Goal: Task Accomplishment & Management: Complete application form

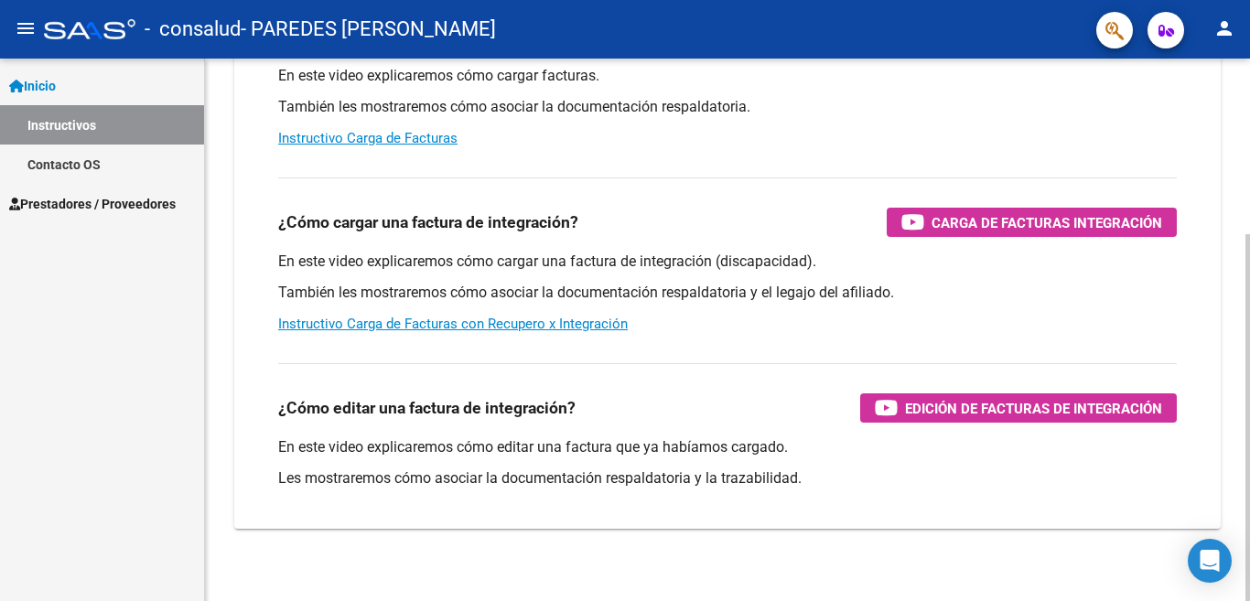
scroll to position [253, 0]
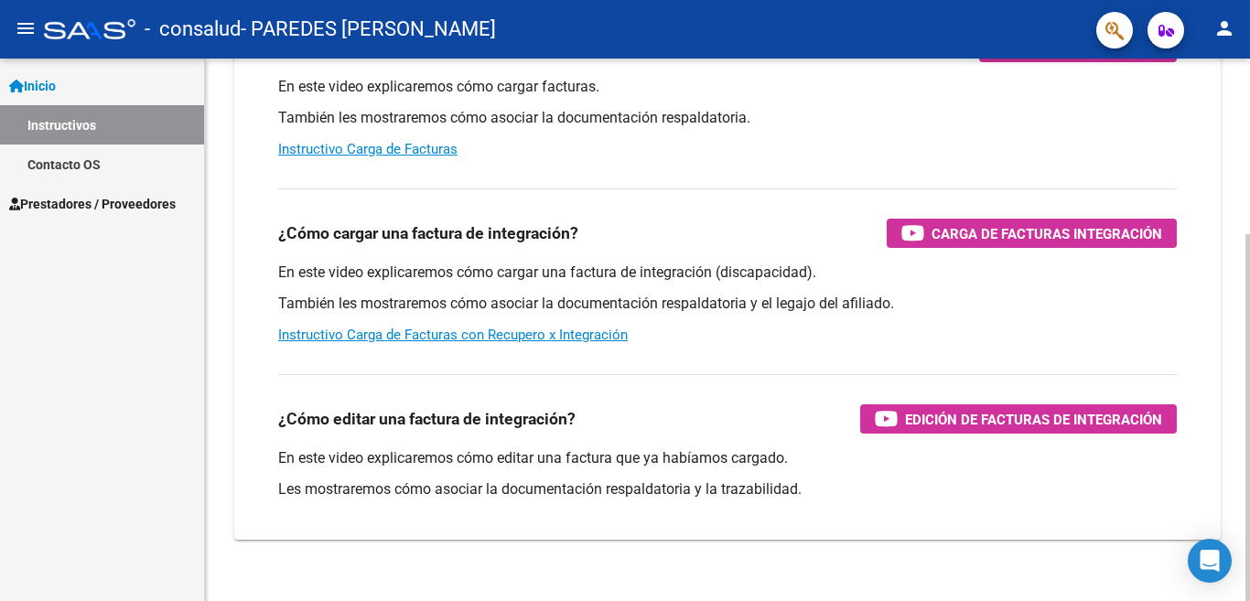
click at [711, 362] on div "¿Cómo editar una factura de integración? Edición de Facturas de integración En …" at bounding box center [727, 443] width 942 height 166
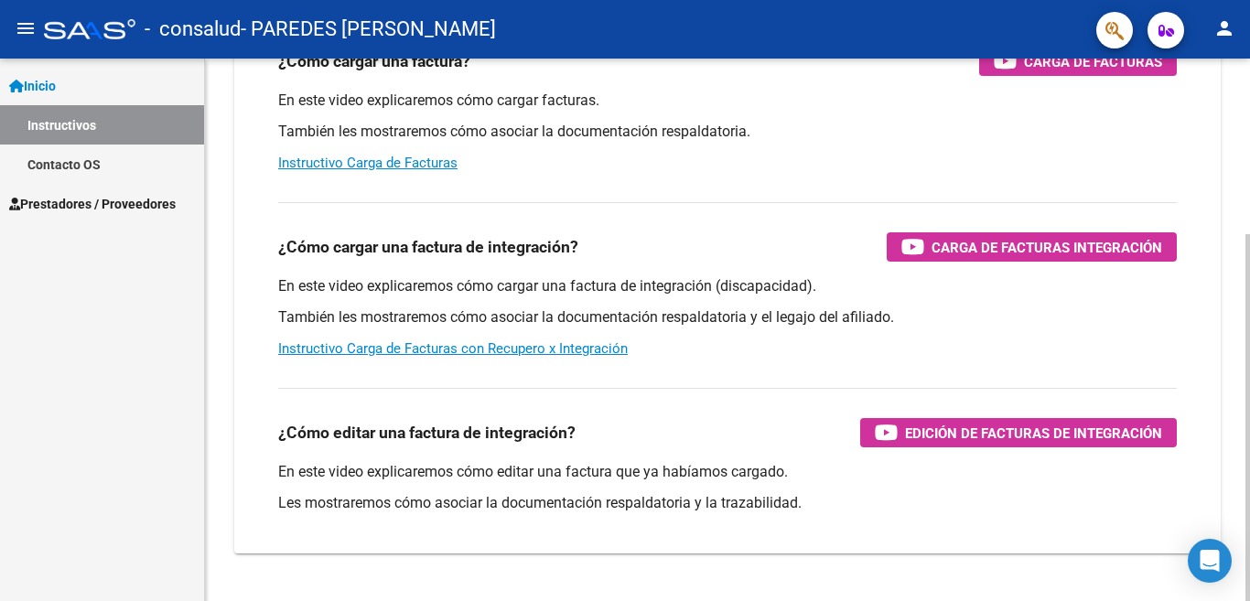
scroll to position [220, 0]
click at [147, 204] on span "Prestadores / Proveedores" at bounding box center [92, 204] width 166 height 20
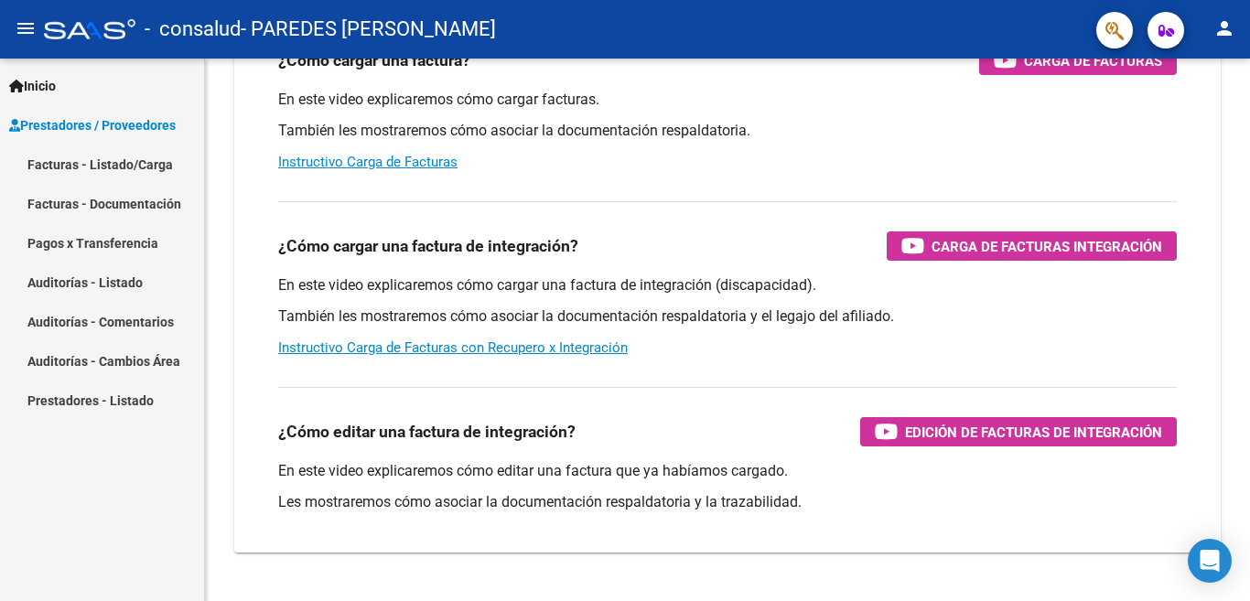
click at [152, 209] on link "Facturas - Documentación" at bounding box center [102, 203] width 204 height 39
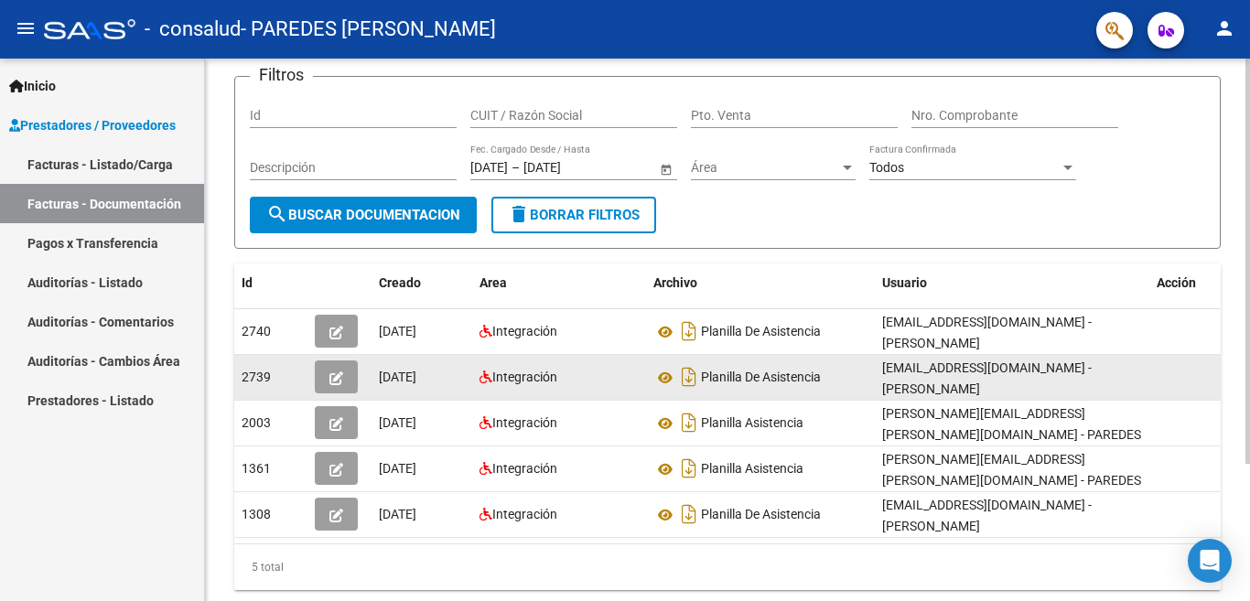
scroll to position [119, 0]
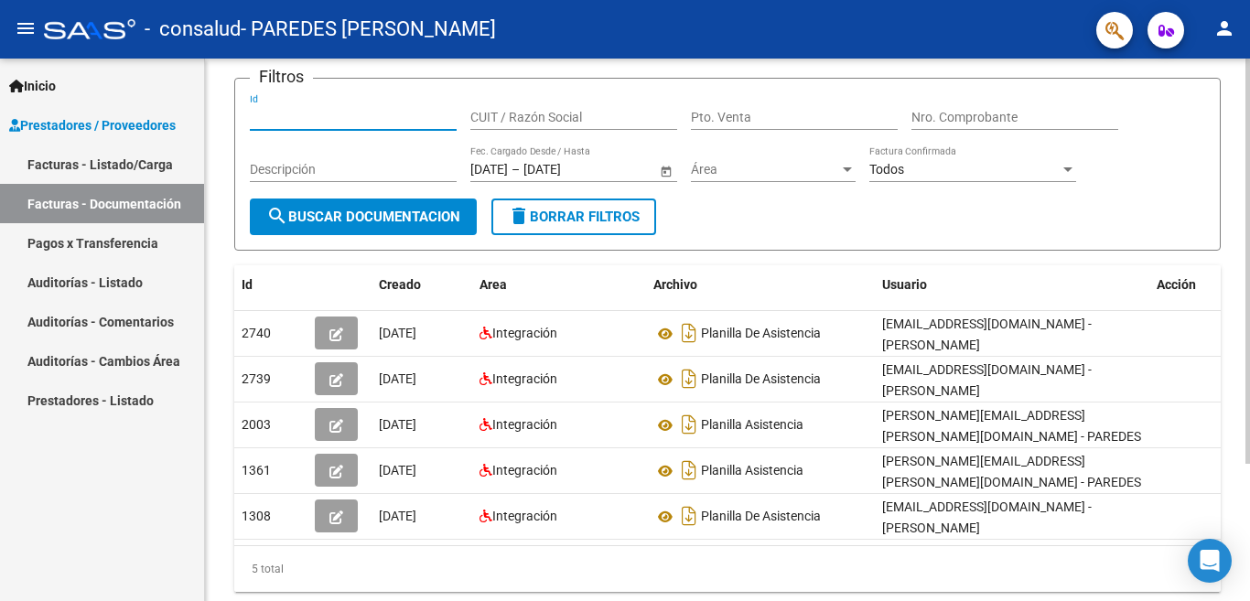
click at [269, 117] on input "Id" at bounding box center [353, 118] width 207 height 16
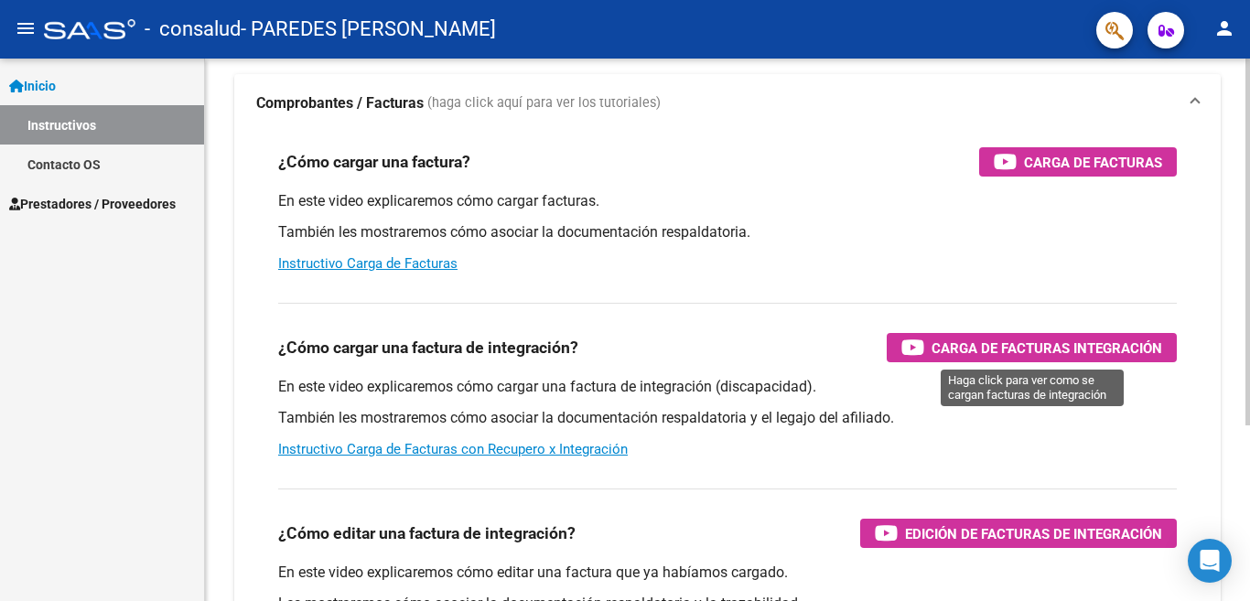
click at [1099, 351] on span "Carga de Facturas Integración" at bounding box center [1046, 348] width 231 height 23
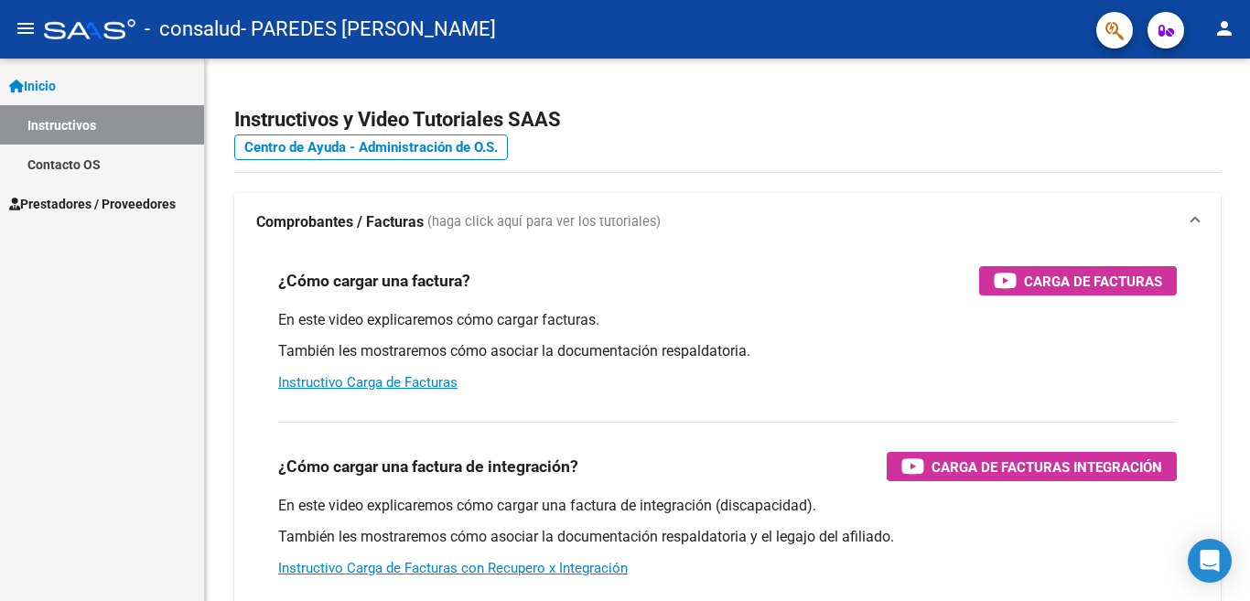
click at [67, 72] on link "Inicio" at bounding box center [102, 85] width 204 height 39
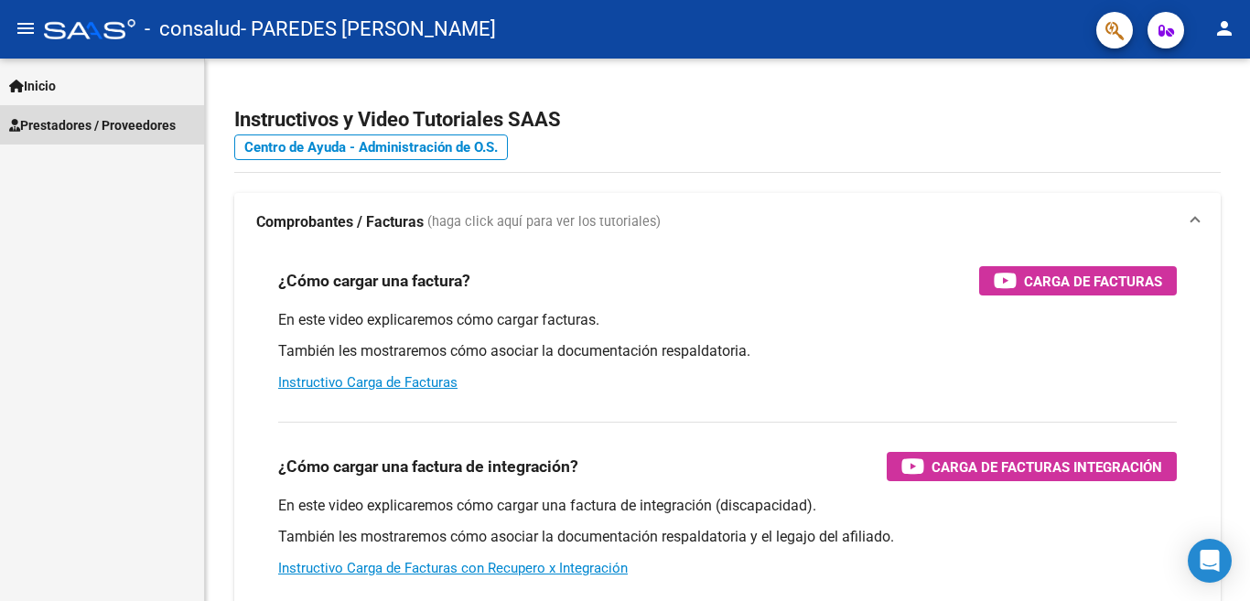
click at [93, 122] on span "Prestadores / Proveedores" at bounding box center [92, 125] width 166 height 20
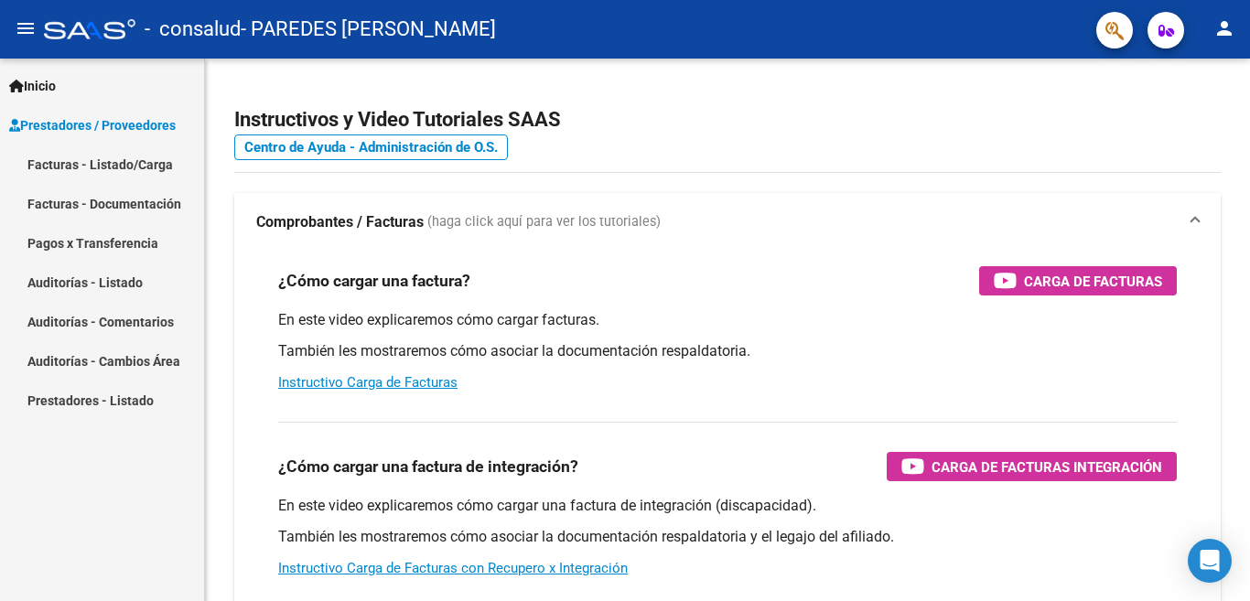
click at [92, 164] on link "Facturas - Listado/Carga" at bounding box center [102, 164] width 204 height 39
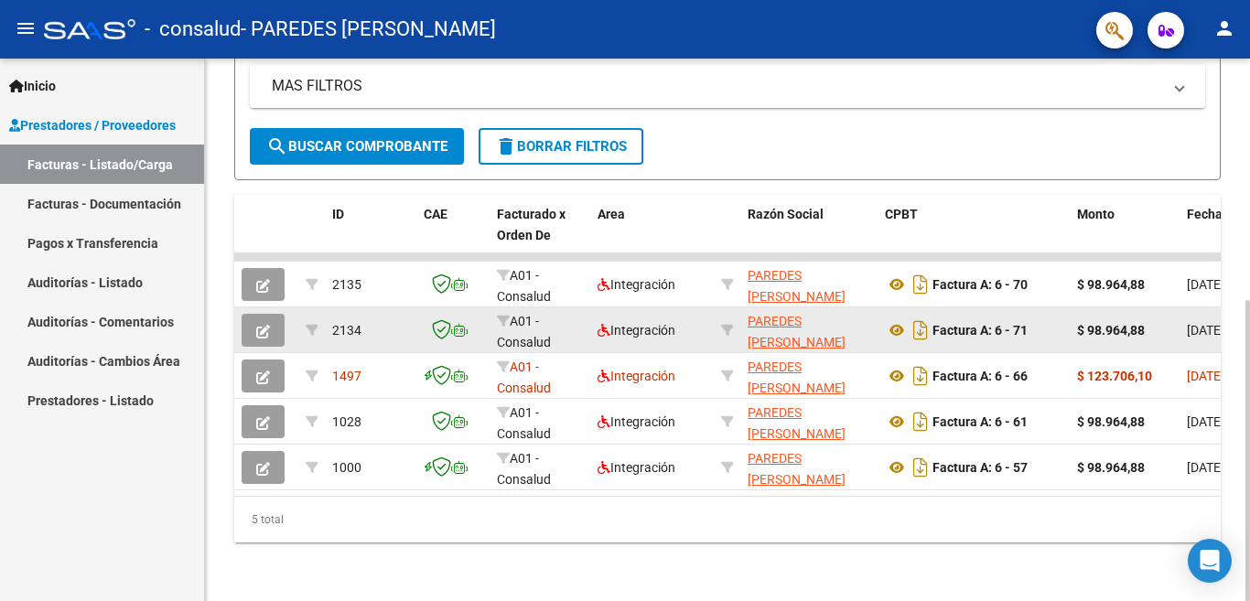
scroll to position [436, 0]
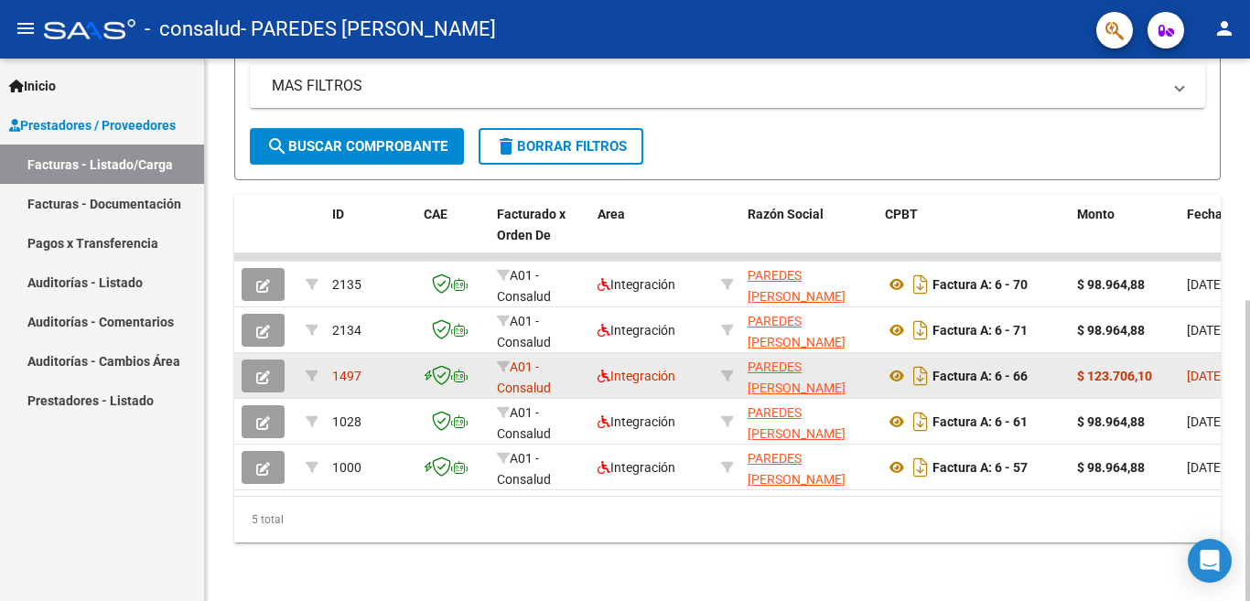
click at [1058, 363] on div "Factura A: 6 - 66" at bounding box center [973, 375] width 177 height 29
click at [263, 370] on icon "button" at bounding box center [263, 377] width 14 height 14
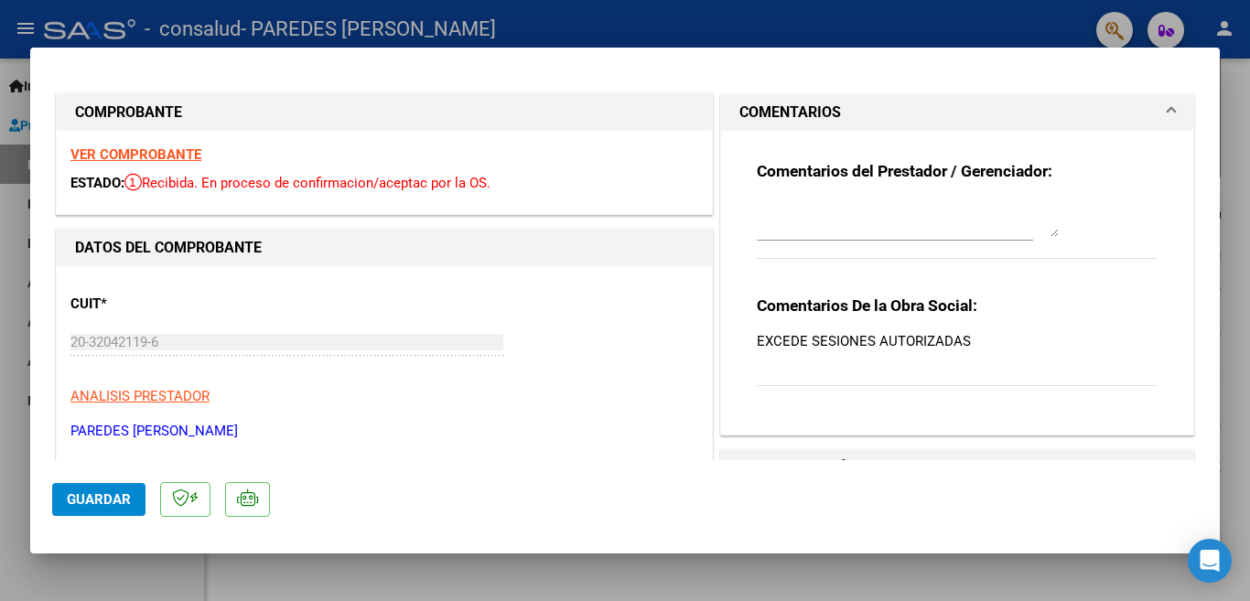
scroll to position [2, 0]
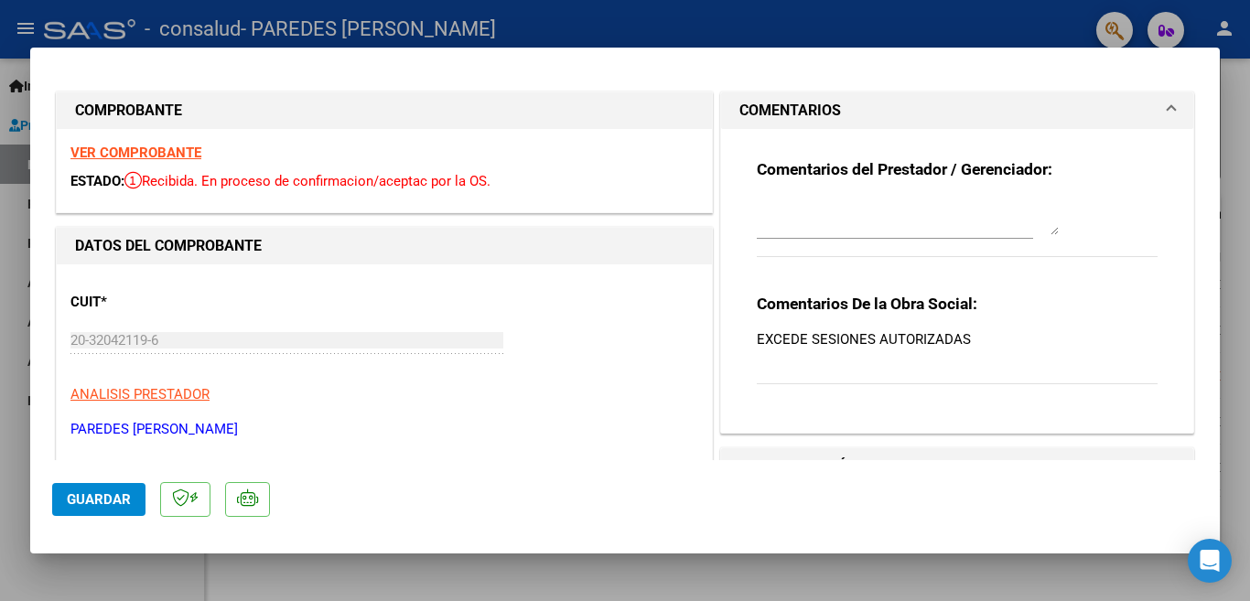
click at [145, 149] on strong "VER COMPROBANTE" at bounding box center [135, 153] width 131 height 16
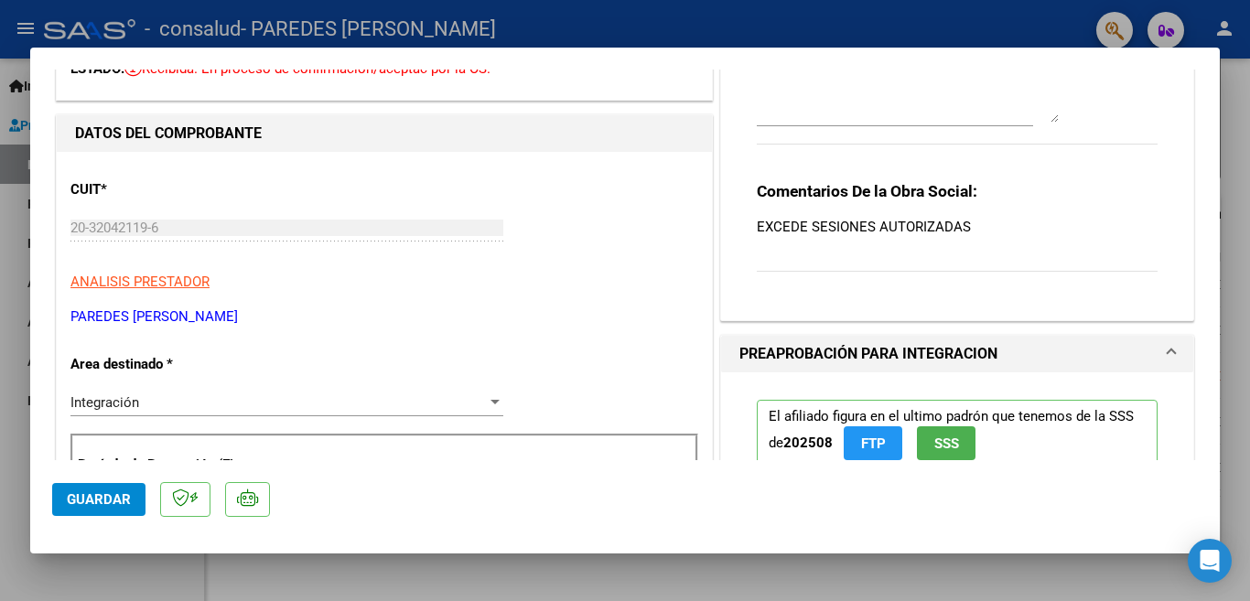
scroll to position [0, 0]
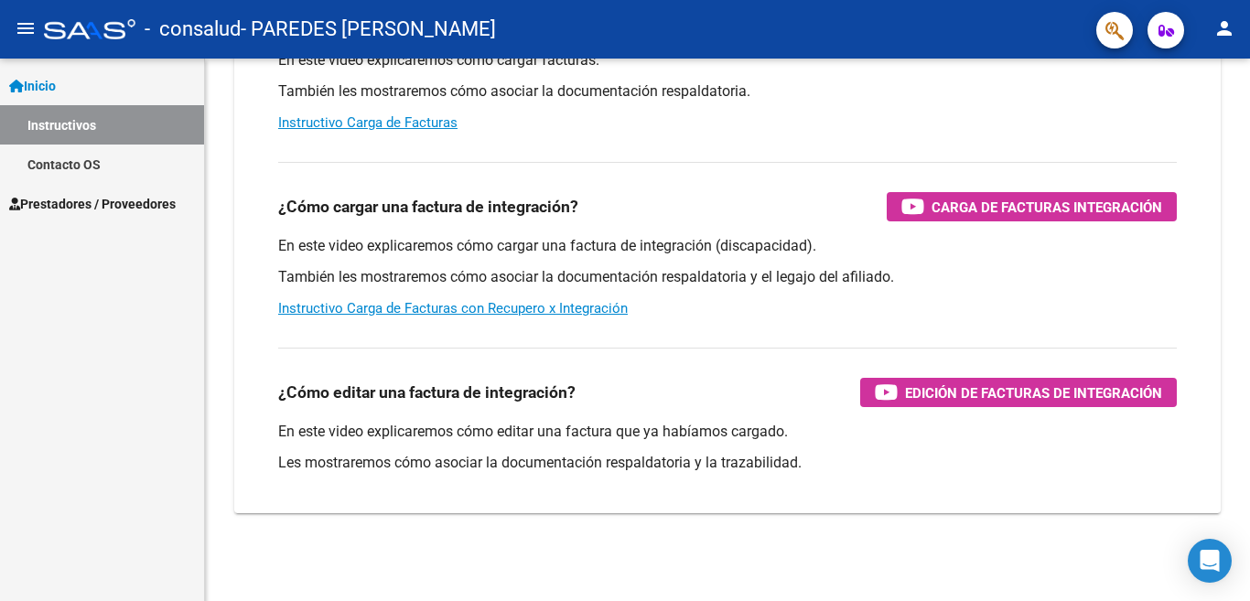
scroll to position [260, 0]
click at [129, 207] on span "Prestadores / Proveedores" at bounding box center [92, 204] width 166 height 20
click at [150, 199] on span "Prestadores / Proveedores" at bounding box center [92, 204] width 166 height 20
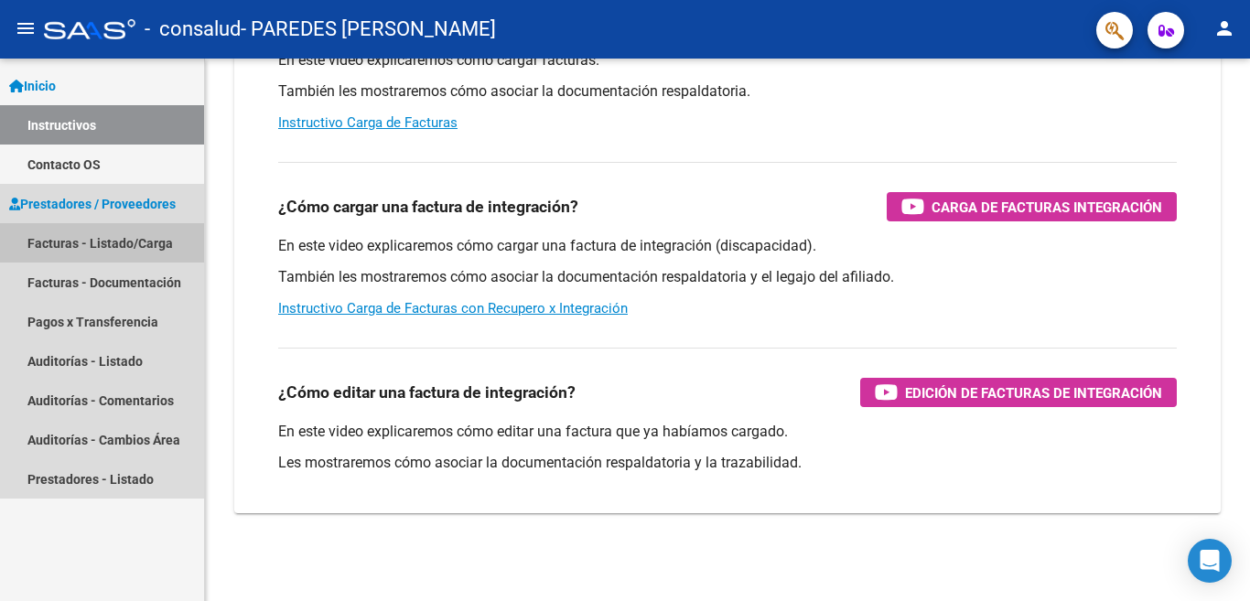
click at [138, 249] on link "Facturas - Listado/Carga" at bounding box center [102, 242] width 204 height 39
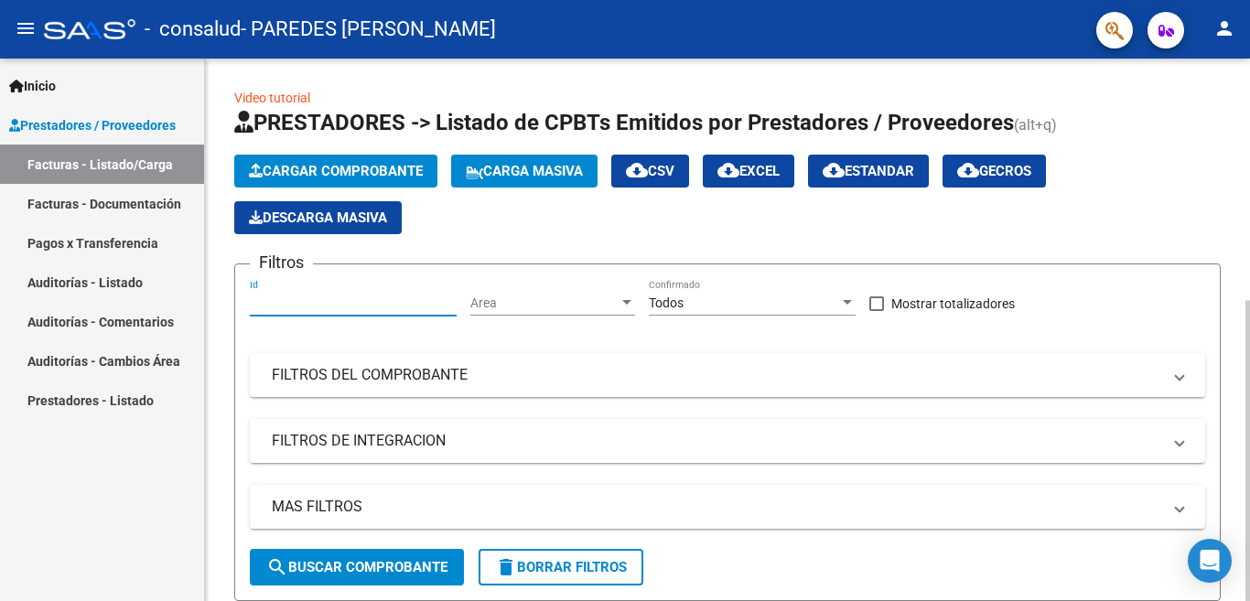
click at [291, 300] on input "Id" at bounding box center [353, 303] width 207 height 16
click at [619, 302] on div at bounding box center [626, 302] width 16 height 15
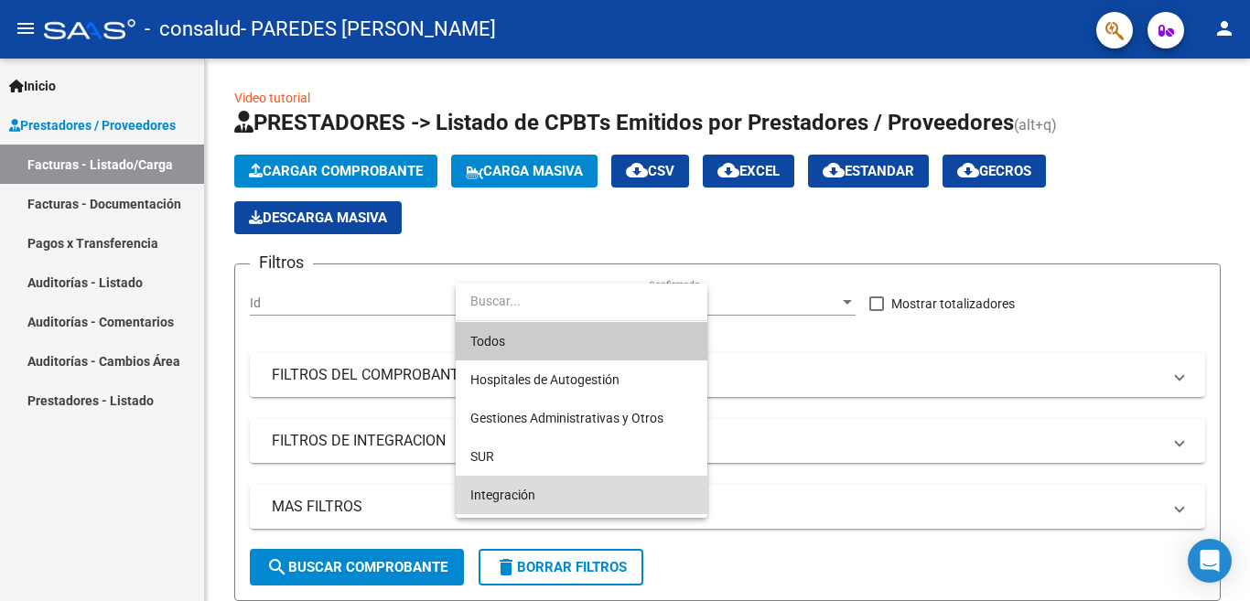
click at [554, 496] on span "Integración" at bounding box center [581, 495] width 222 height 38
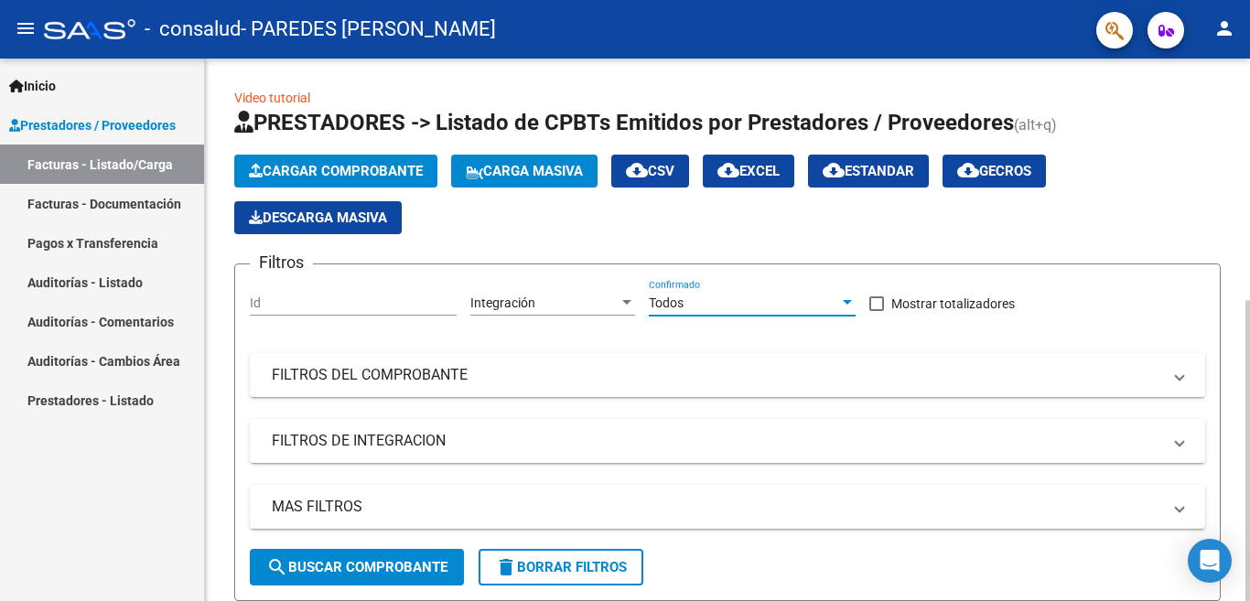
click at [845, 297] on div at bounding box center [847, 302] width 16 height 15
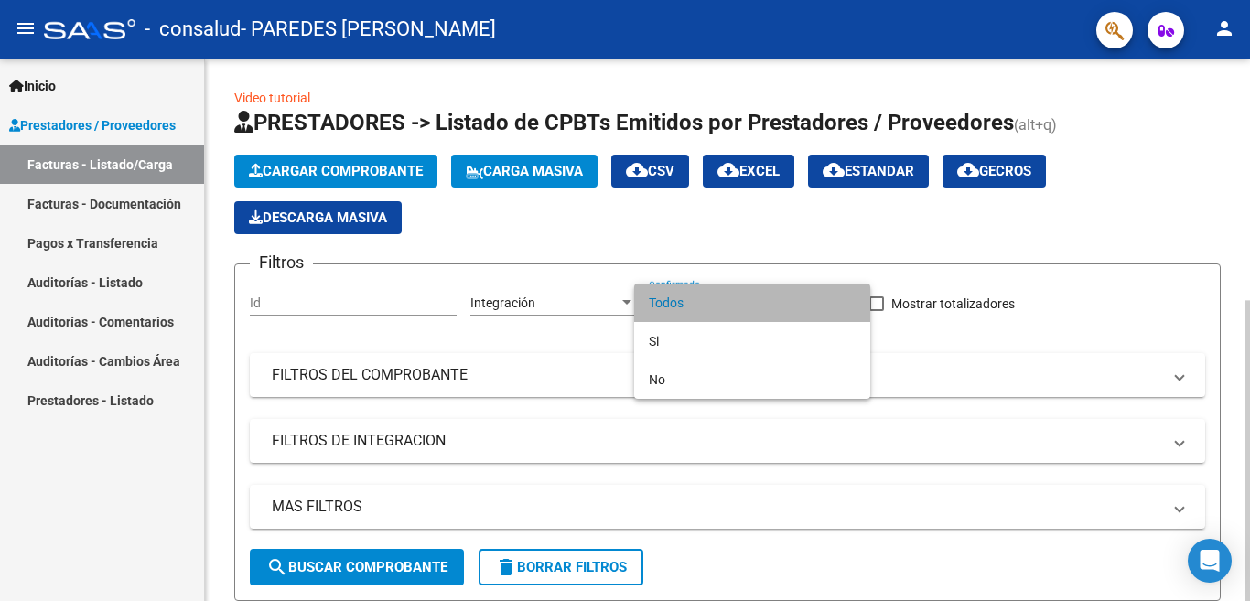
click at [845, 297] on span "Todos" at bounding box center [752, 303] width 207 height 38
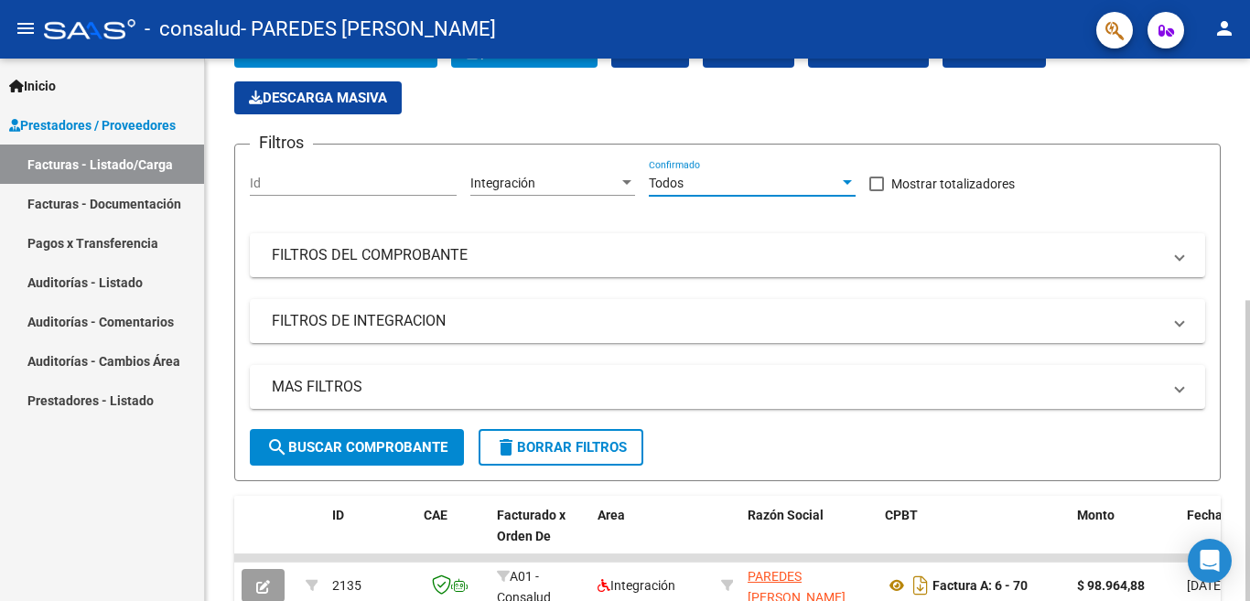
scroll to position [116, 0]
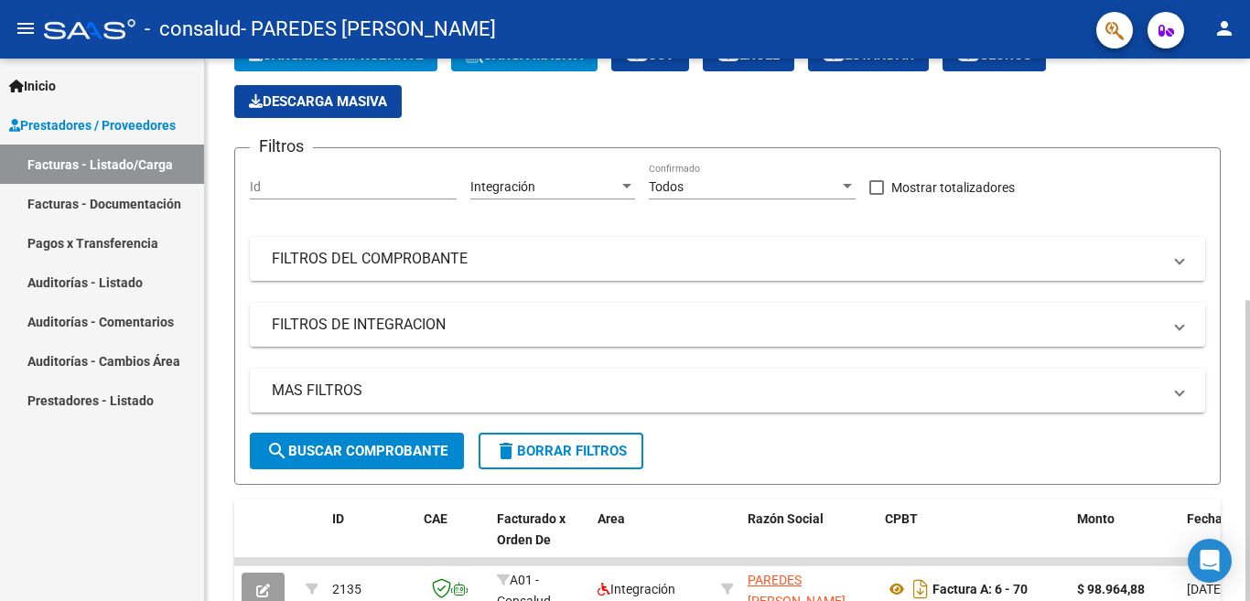
click at [1040, 259] on mat-panel-title "FILTROS DEL COMPROBANTE" at bounding box center [716, 259] width 889 height 20
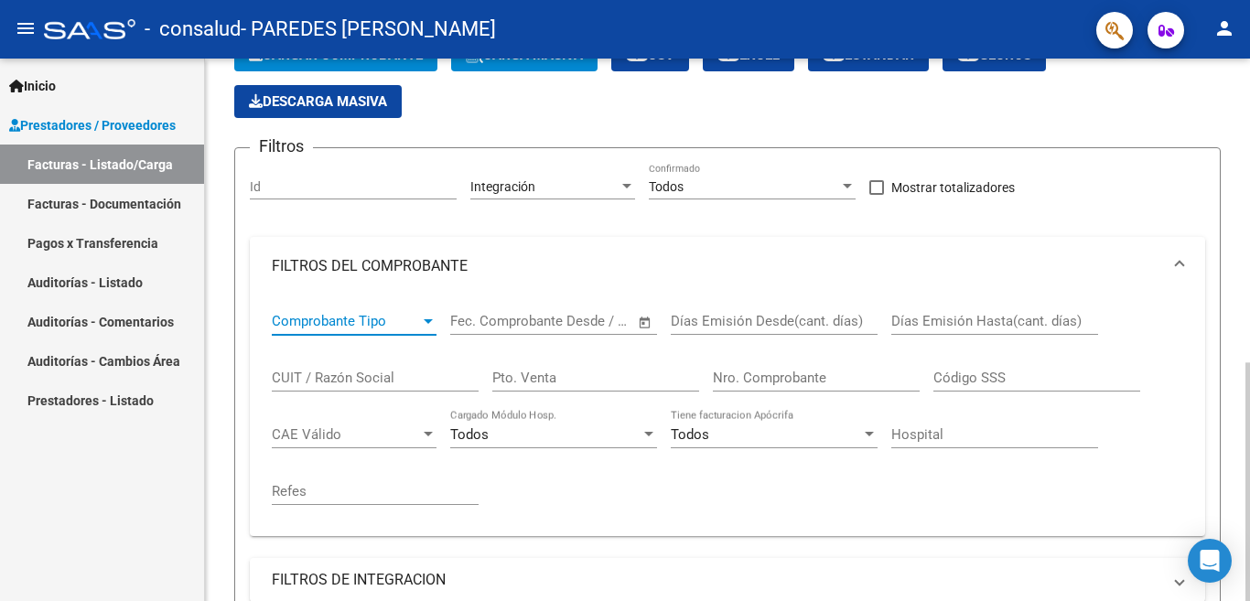
click at [430, 321] on div at bounding box center [428, 321] width 9 height 5
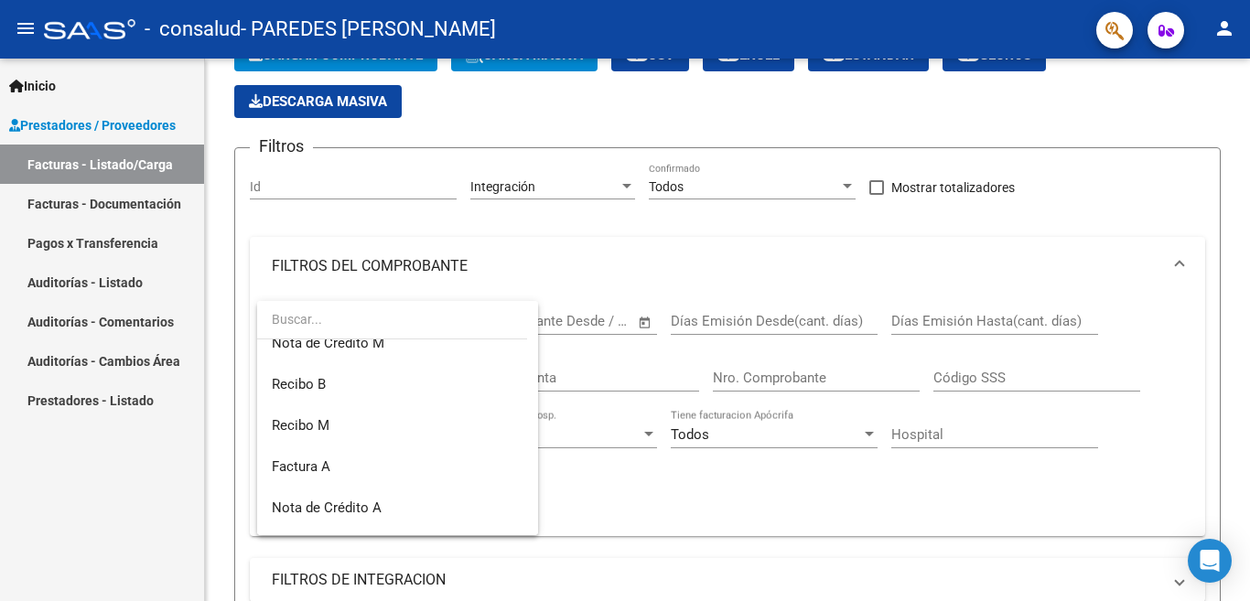
scroll to position [403, 0]
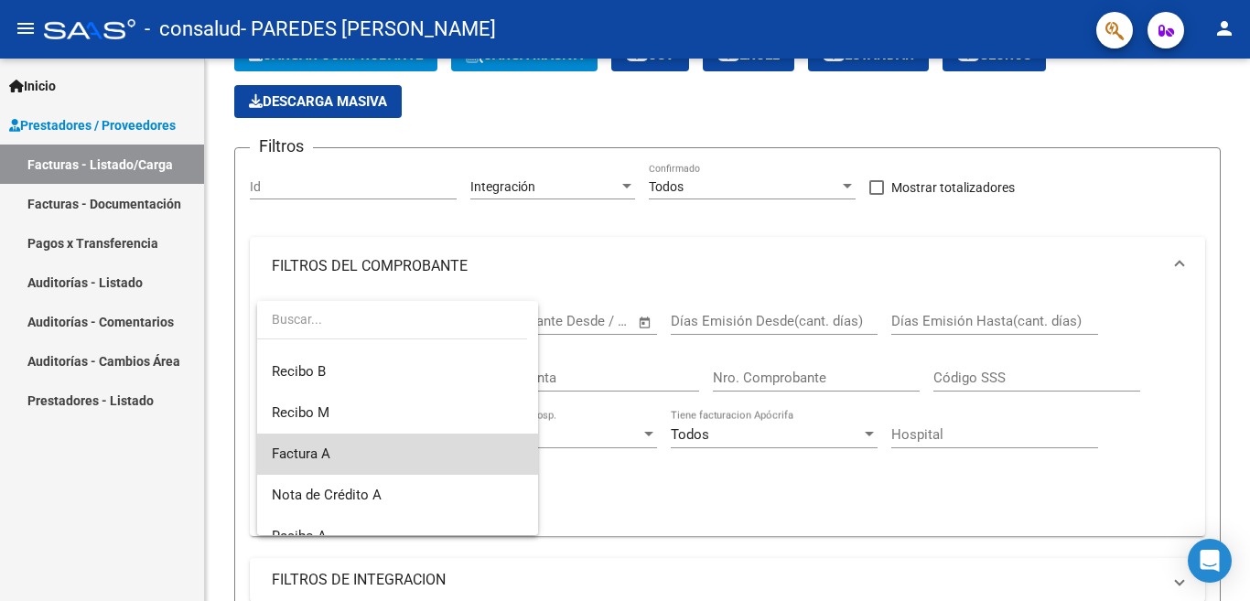
click at [441, 457] on span "Factura A" at bounding box center [398, 454] width 252 height 41
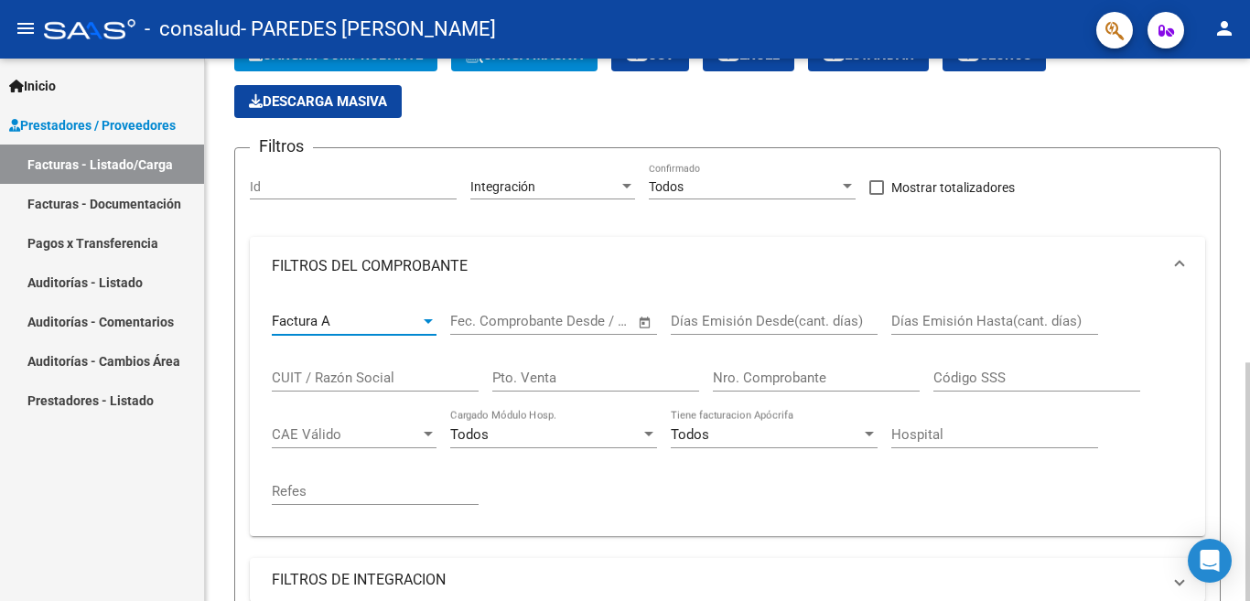
click at [559, 318] on input "text" at bounding box center [585, 321] width 89 height 16
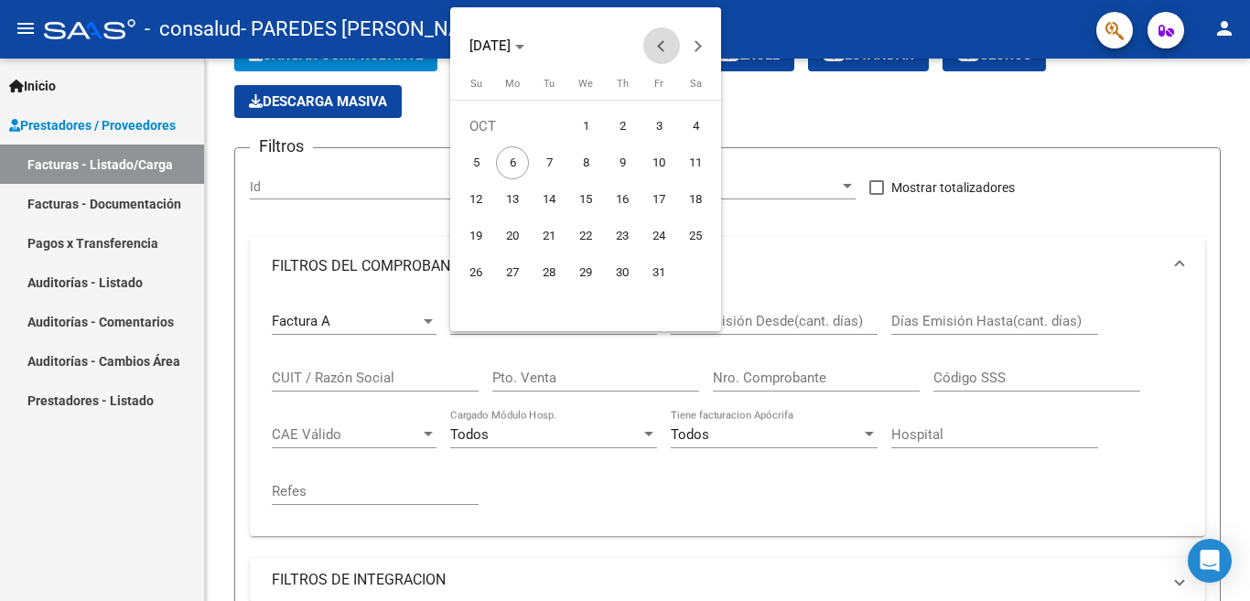
click at [656, 44] on span "Previous month" at bounding box center [661, 45] width 37 height 37
click at [516, 159] on span "1" at bounding box center [512, 162] width 33 height 33
type input "01/09/2025"
click at [516, 159] on span "1" at bounding box center [512, 162] width 33 height 33
type input "01/09/2025"
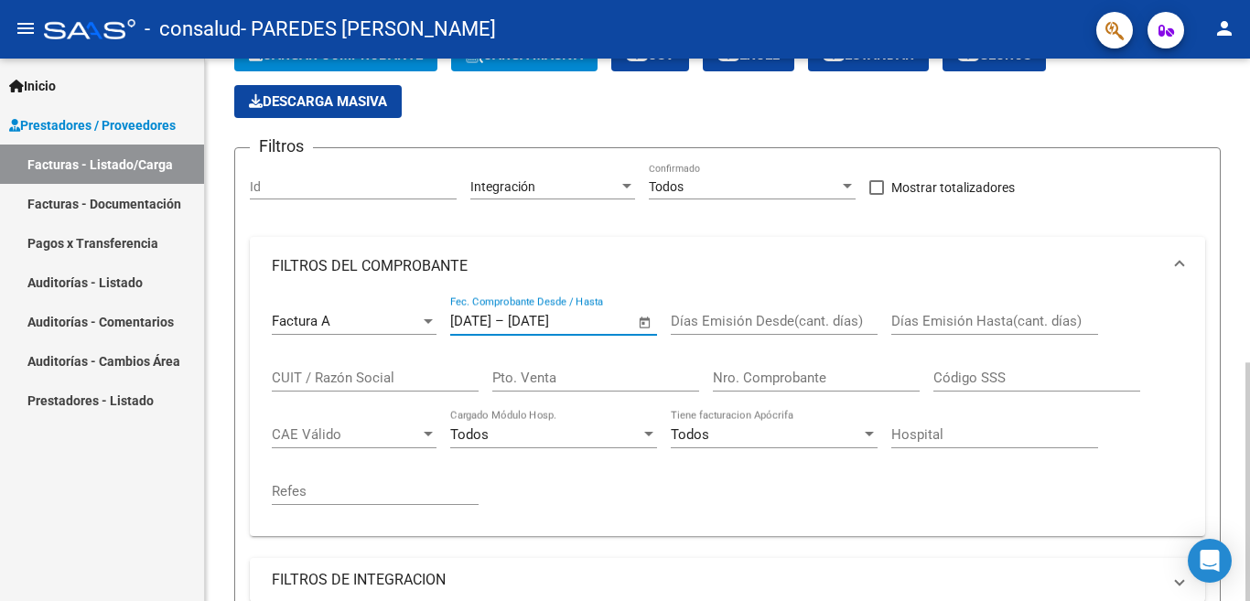
click at [545, 320] on input "01/09/2025" at bounding box center [552, 321] width 89 height 16
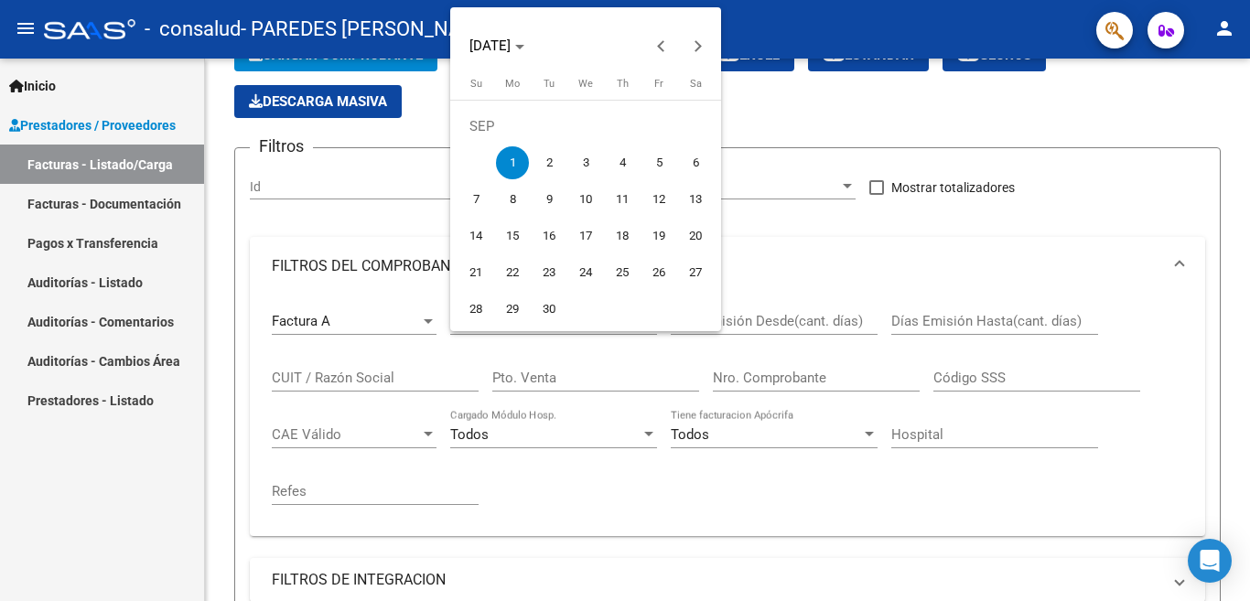
click at [544, 310] on span "30" at bounding box center [548, 309] width 33 height 33
type input "30/09/2025"
click at [544, 310] on span "30" at bounding box center [548, 309] width 33 height 33
type input "30/09/2025"
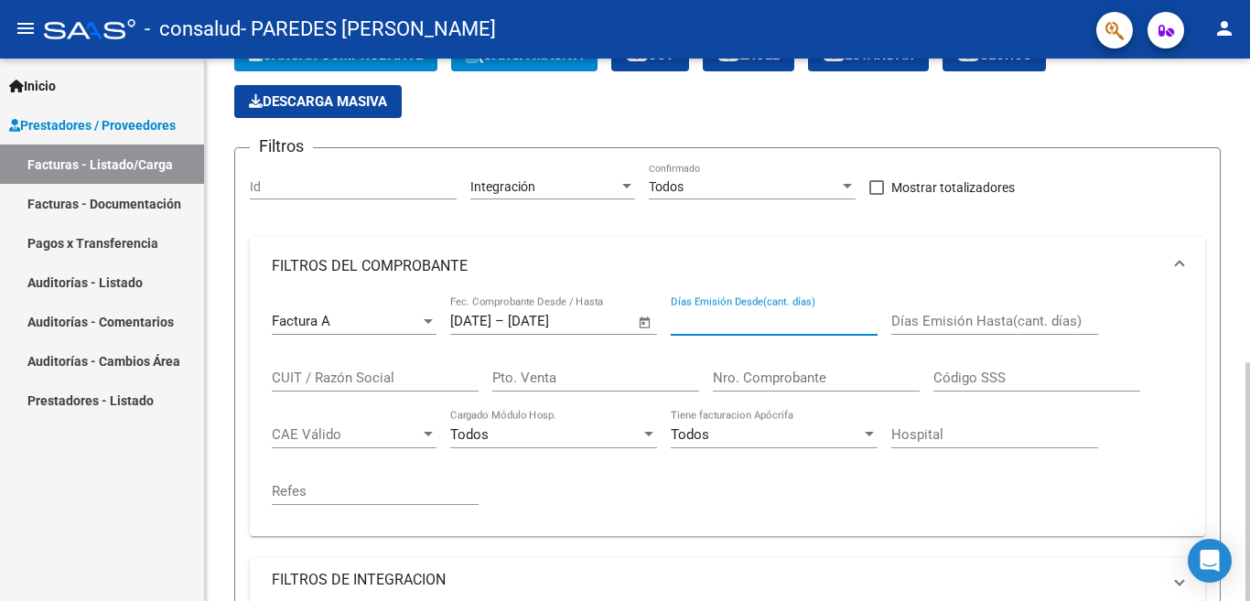
click at [722, 321] on input "Días Emisión Desde(cant. días)" at bounding box center [774, 321] width 207 height 16
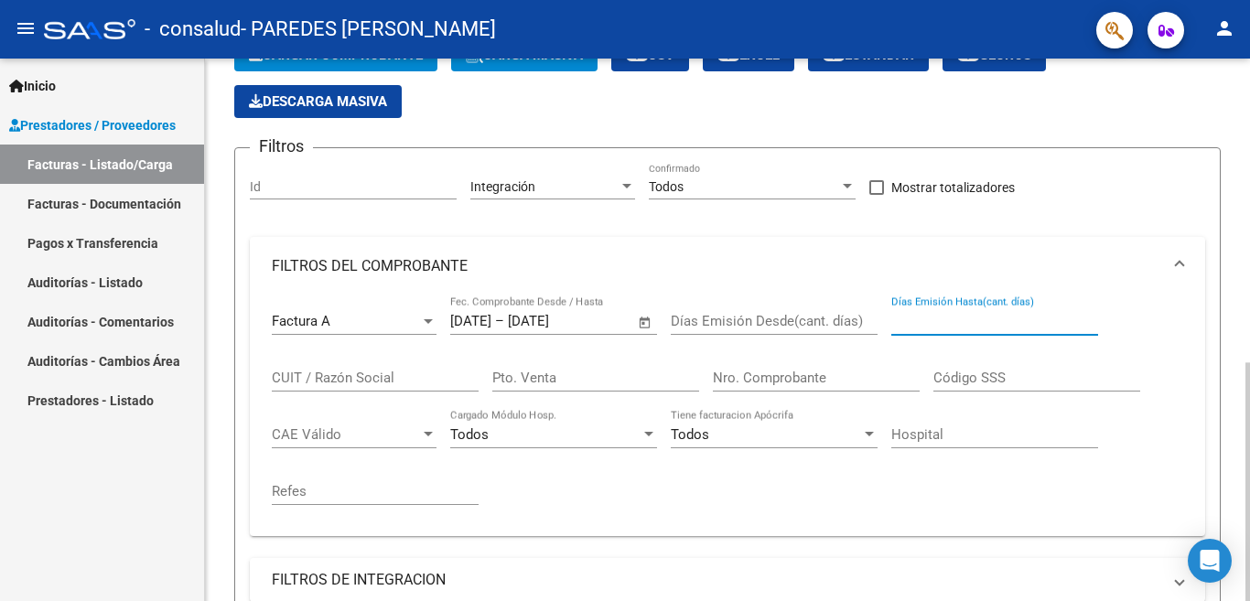
click at [994, 327] on input "Días Emisión Hasta(cant. días)" at bounding box center [994, 321] width 207 height 16
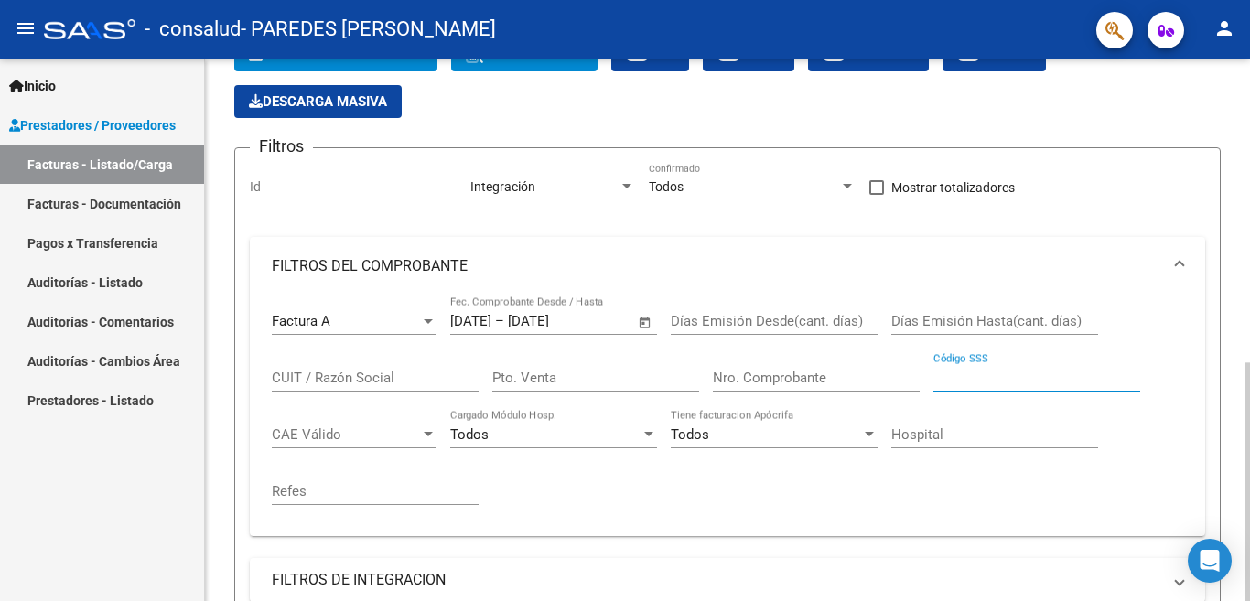
click at [1020, 380] on input "Código SSS" at bounding box center [1036, 378] width 207 height 16
click at [993, 317] on input "Días Emisión Hasta(cant. días)" at bounding box center [994, 321] width 207 height 16
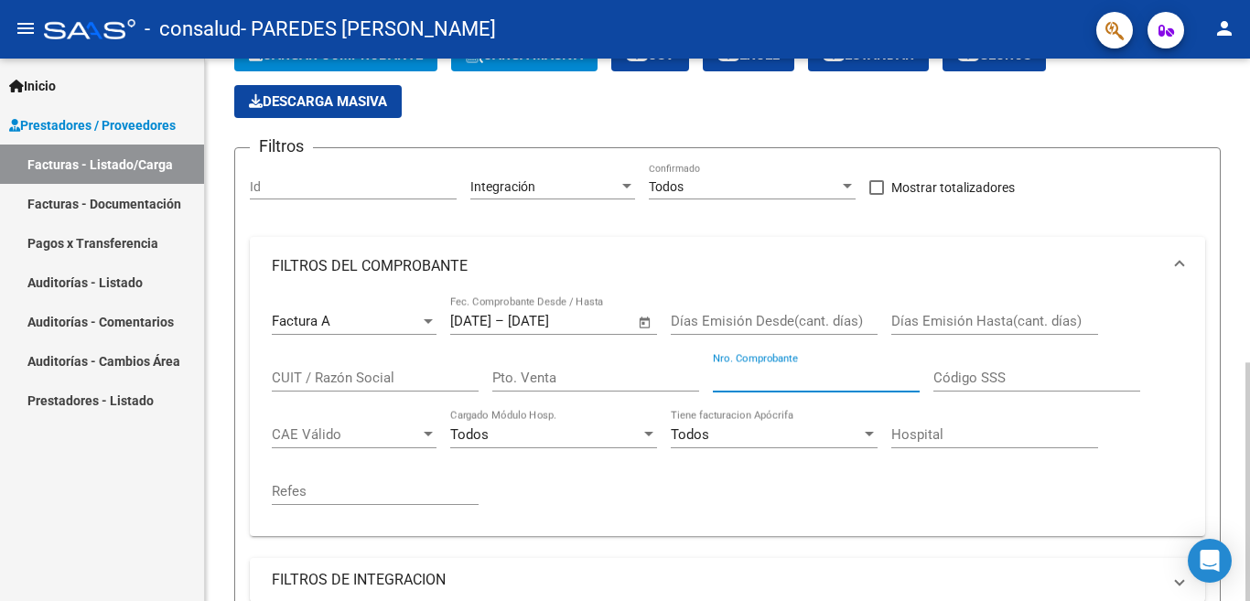
click at [779, 373] on input "Nro. Comprobante" at bounding box center [816, 378] width 207 height 16
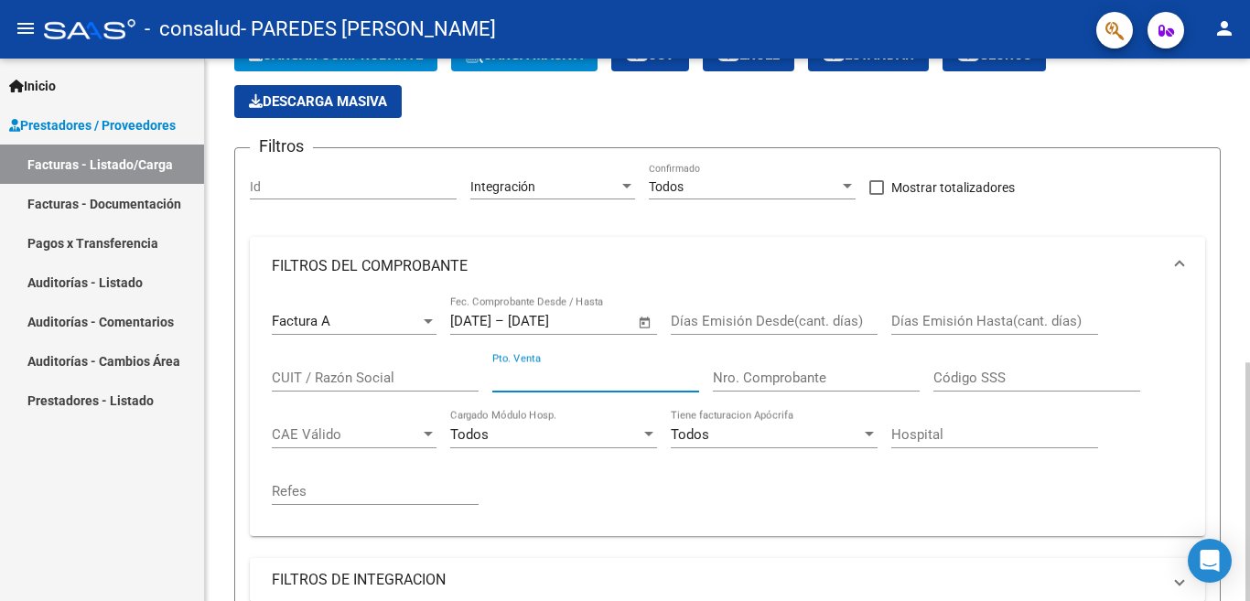
click at [566, 386] on input "Pto. Venta" at bounding box center [595, 378] width 207 height 16
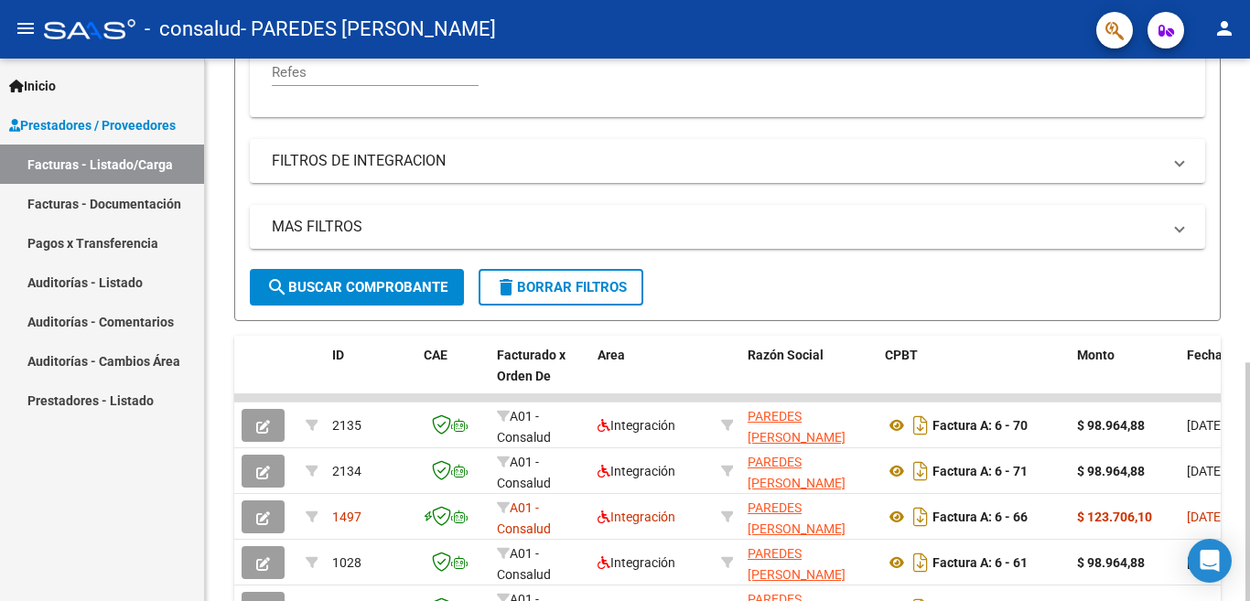
scroll to position [533, 0]
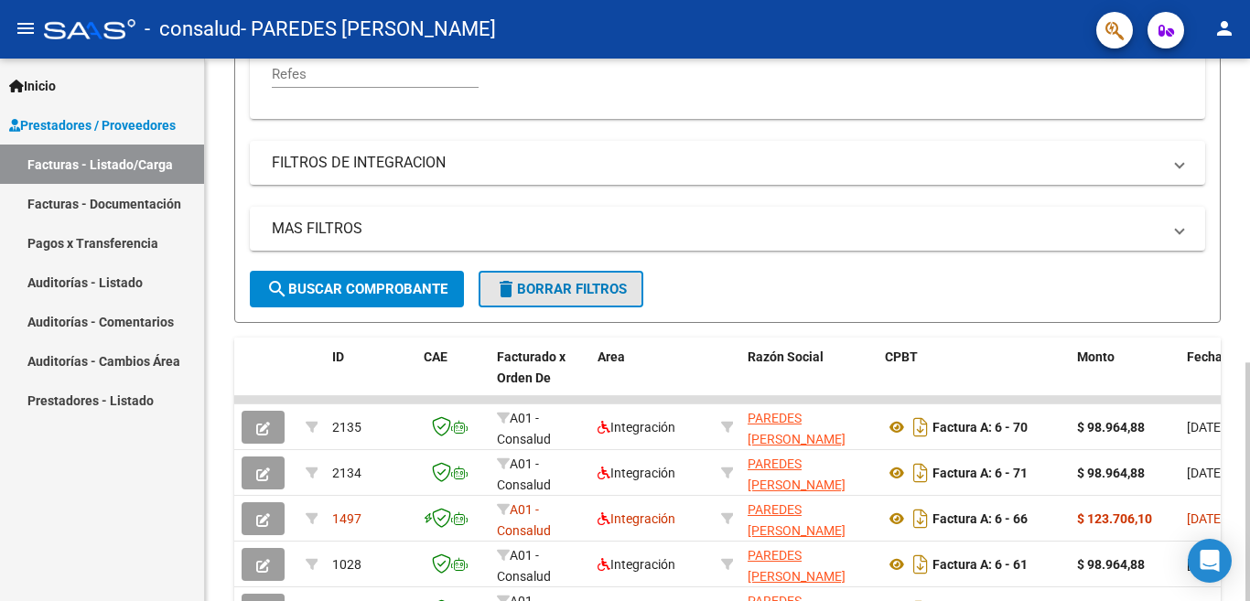
click at [615, 288] on span "delete Borrar Filtros" at bounding box center [561, 289] width 132 height 16
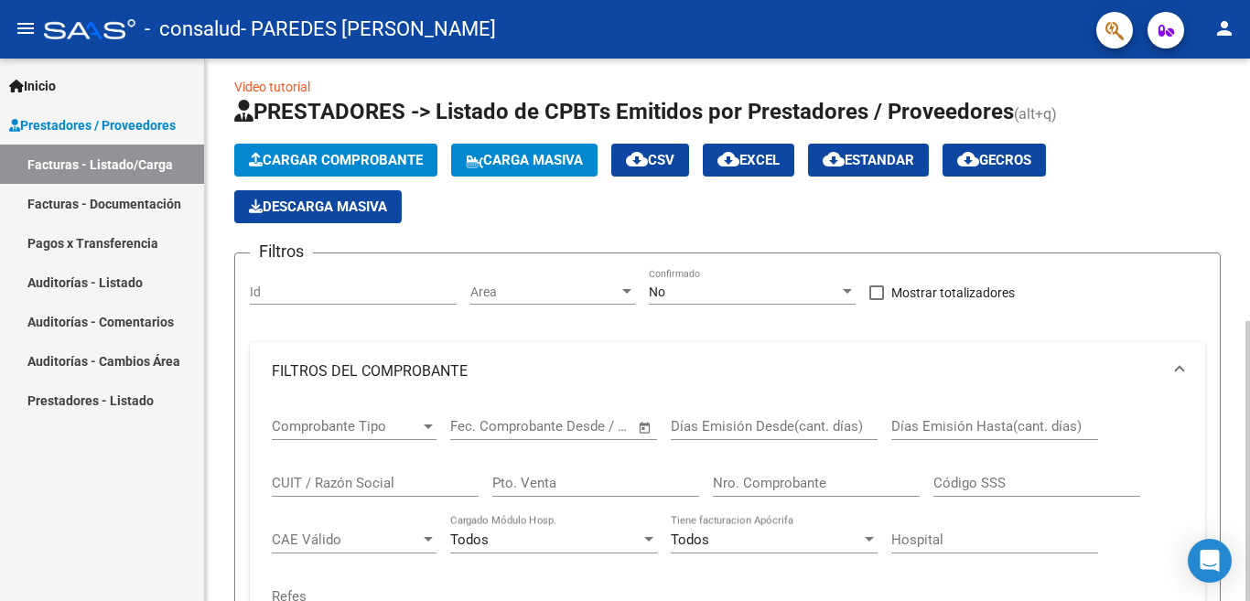
scroll to position [0, 0]
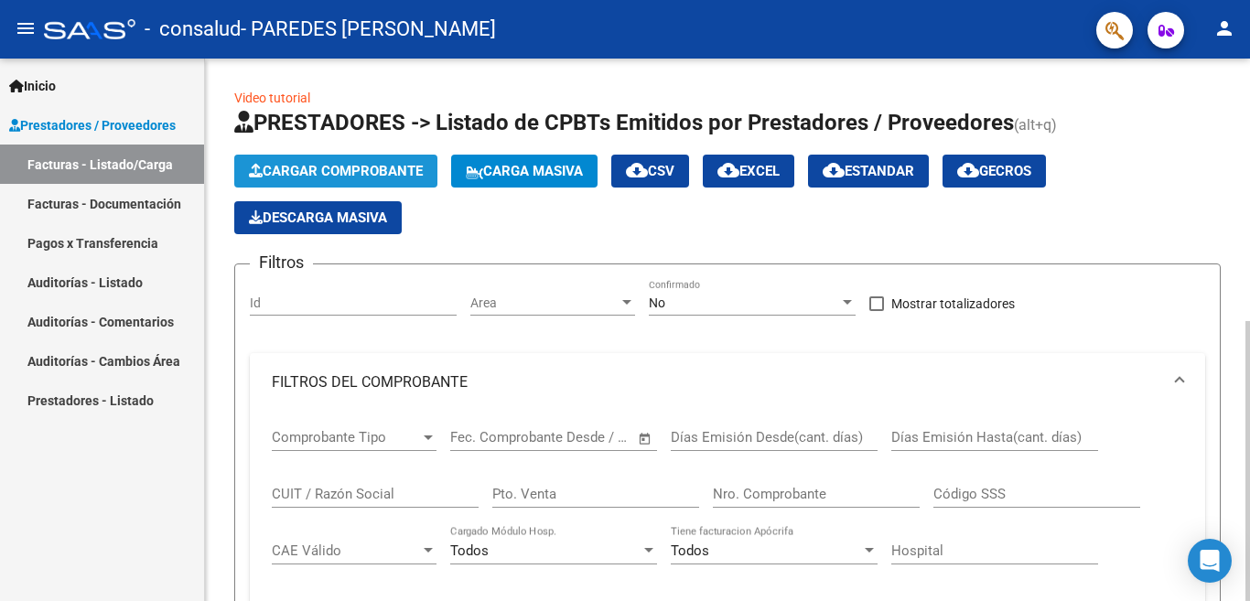
click at [367, 166] on span "Cargar Comprobante" at bounding box center [336, 171] width 174 height 16
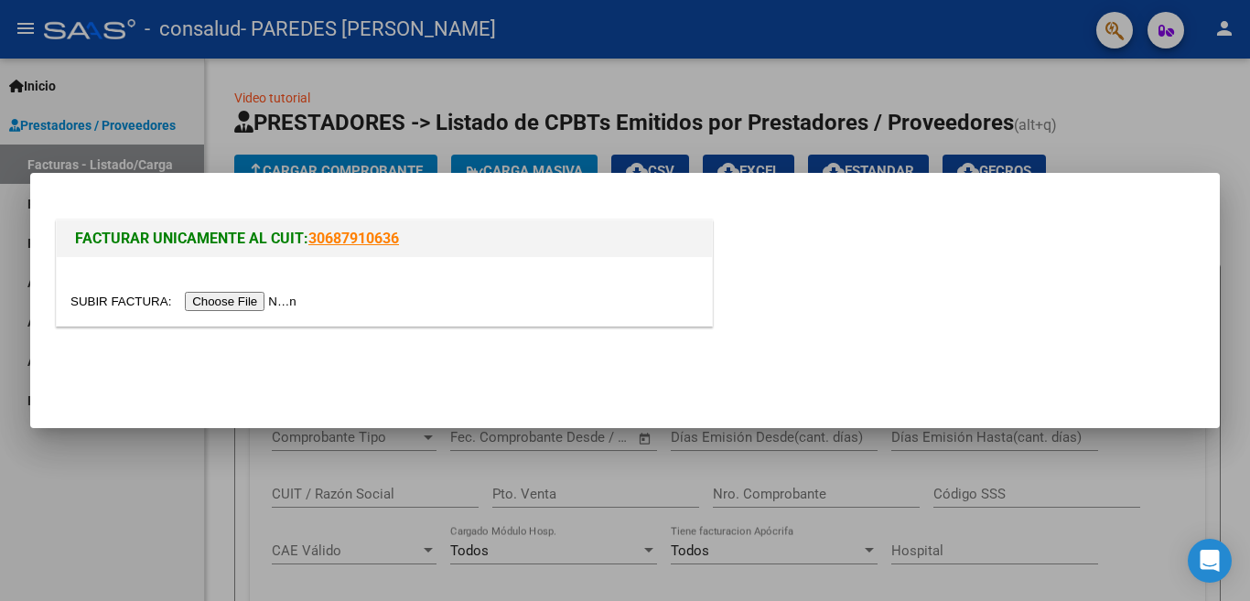
click at [259, 298] on input "file" at bounding box center [185, 301] width 231 height 19
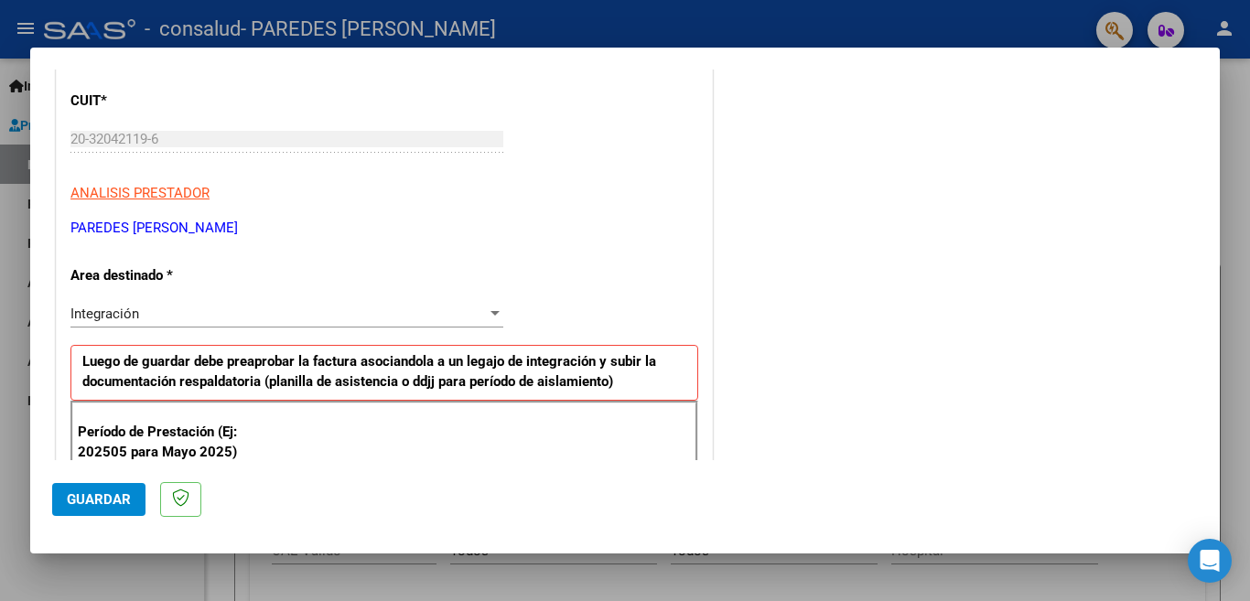
scroll to position [236, 0]
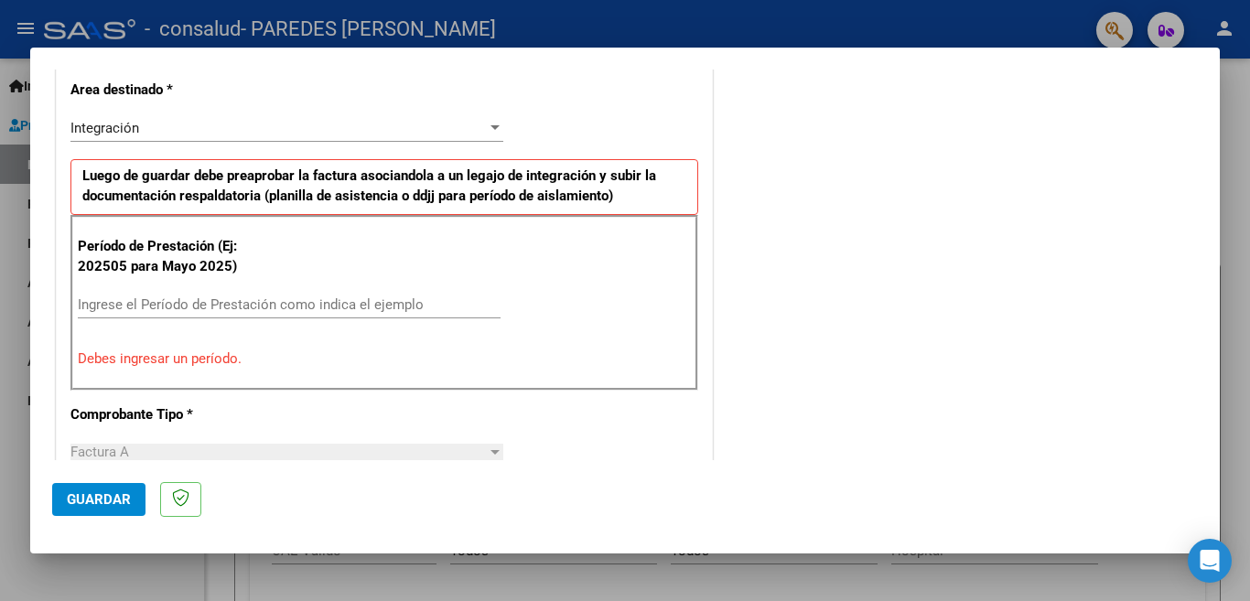
click at [598, 300] on div "CUIT * 20-32042119-6 Ingresar CUIT ANALISIS PRESTADOR PAREDES ELVIO SEBASTIAN A…" at bounding box center [384, 589] width 655 height 1424
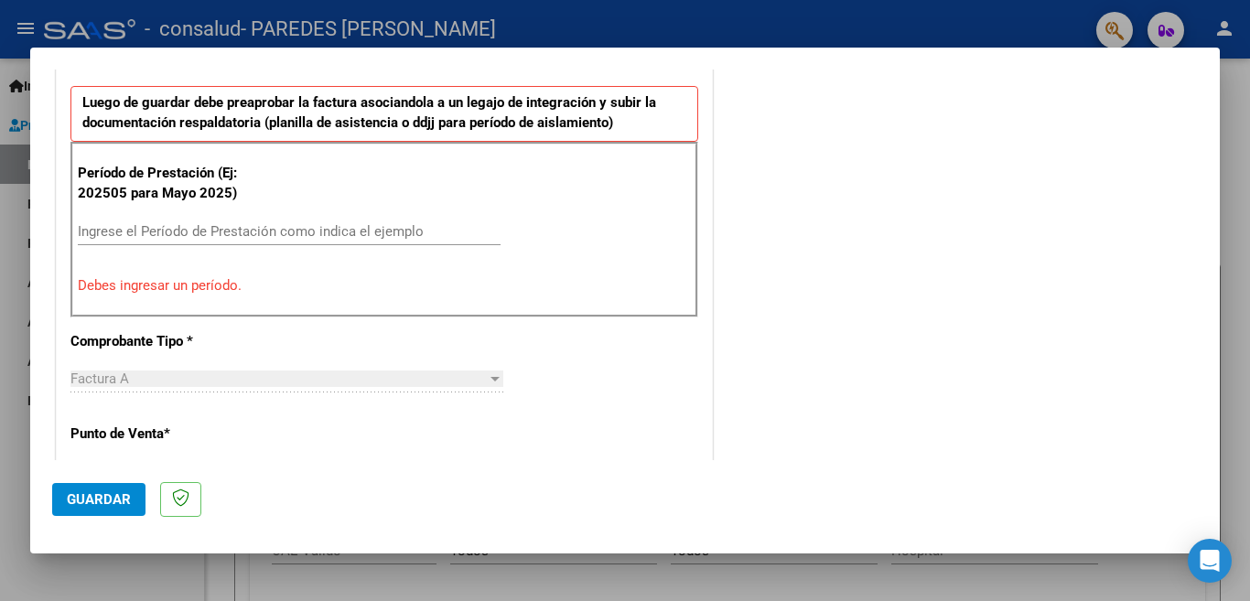
scroll to position [496, 0]
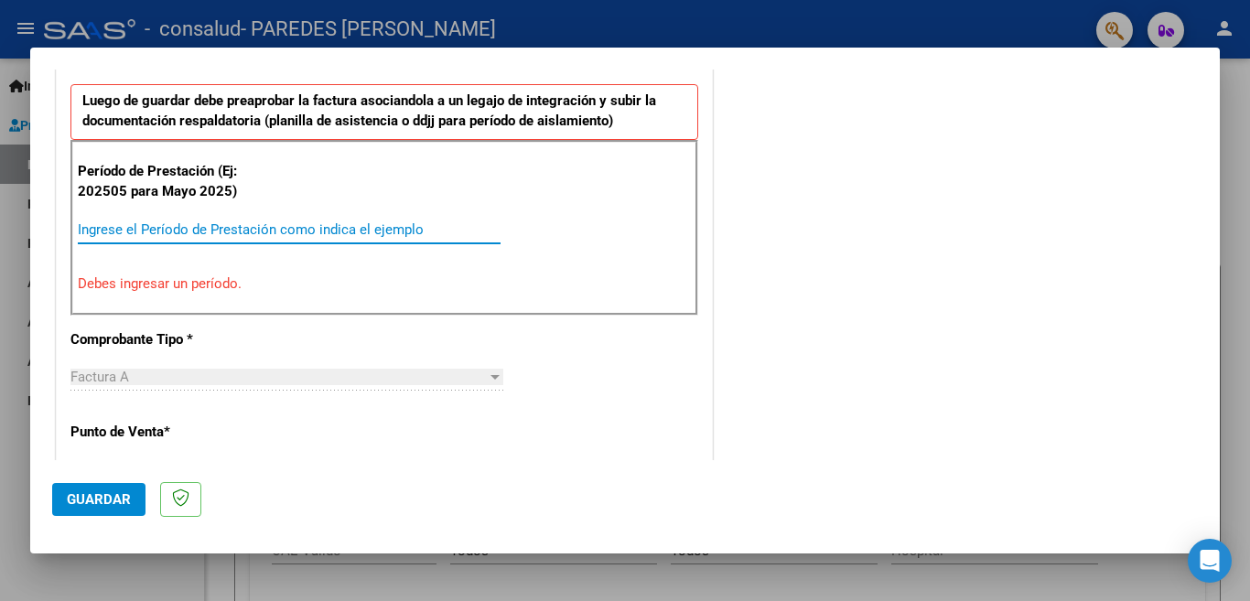
click at [89, 230] on input "Ingrese el Período de Prestación como indica el ejemplo" at bounding box center [289, 229] width 423 height 16
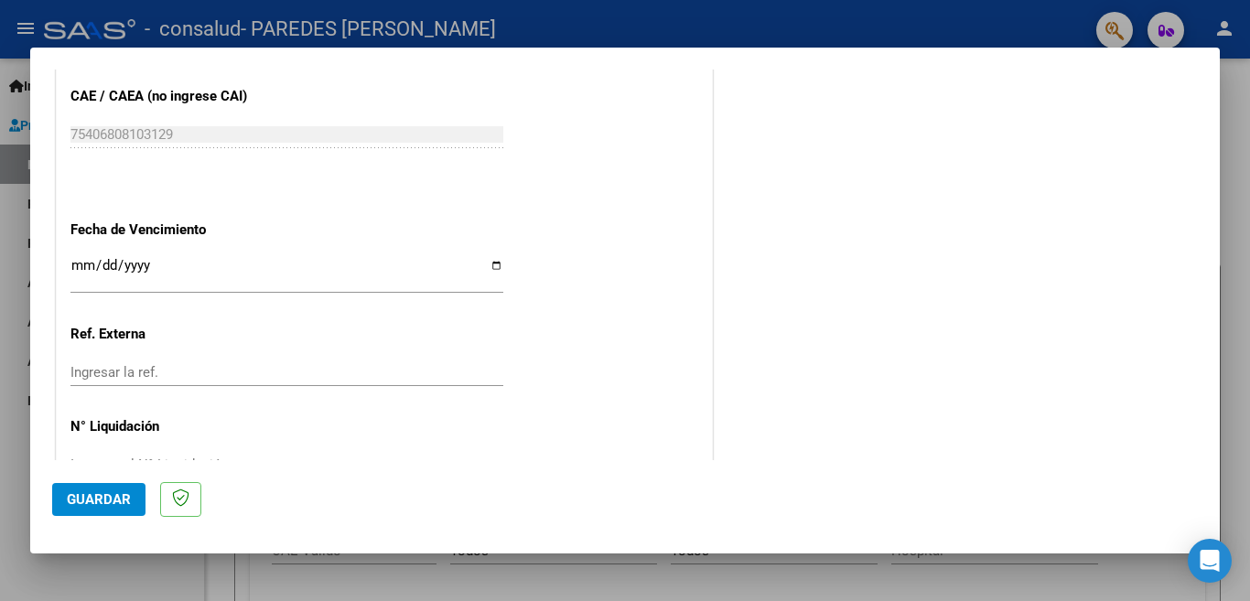
scroll to position [1197, 0]
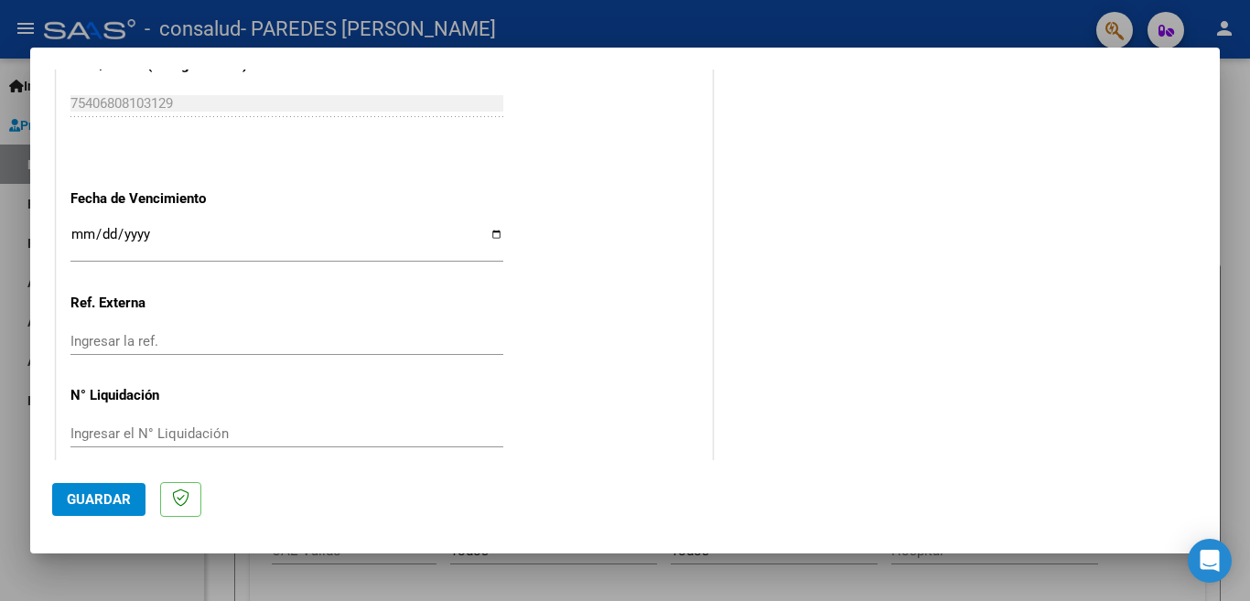
type input "202509"
click at [93, 498] on span "Guardar" at bounding box center [99, 499] width 64 height 16
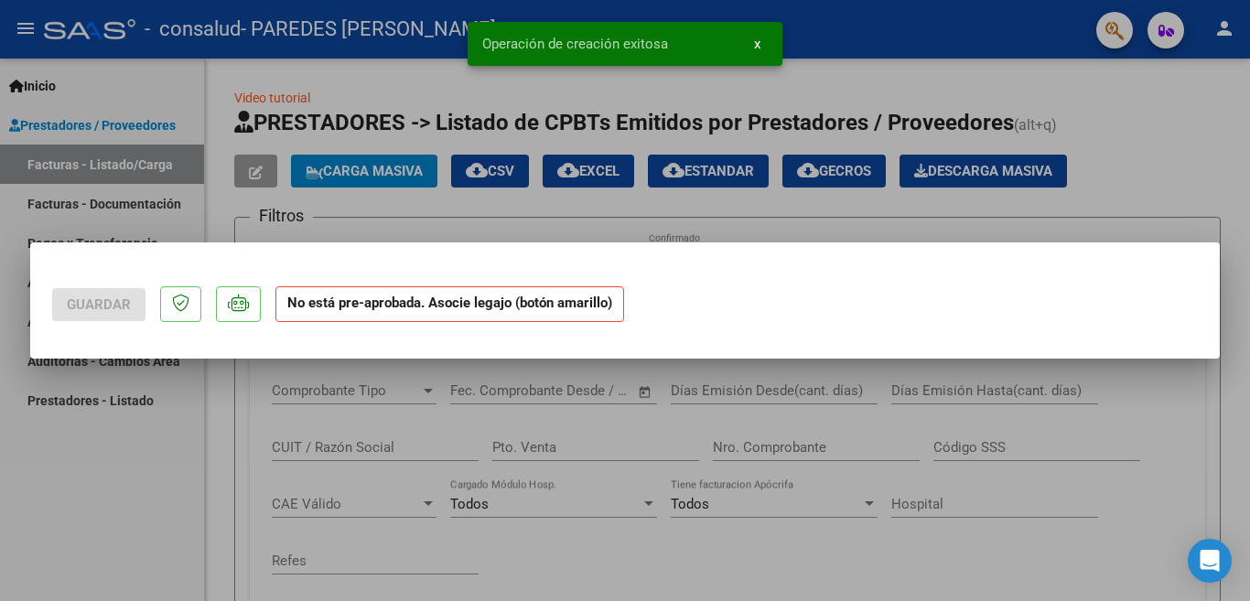
scroll to position [0, 0]
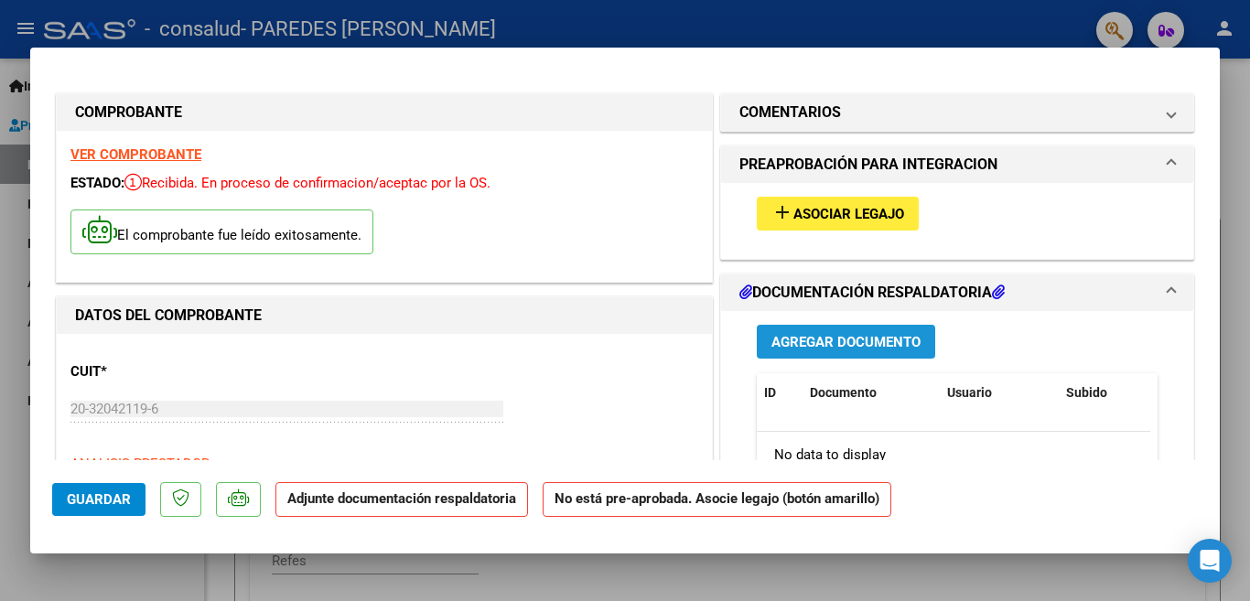
click at [842, 338] on span "Agregar Documento" at bounding box center [845, 342] width 149 height 16
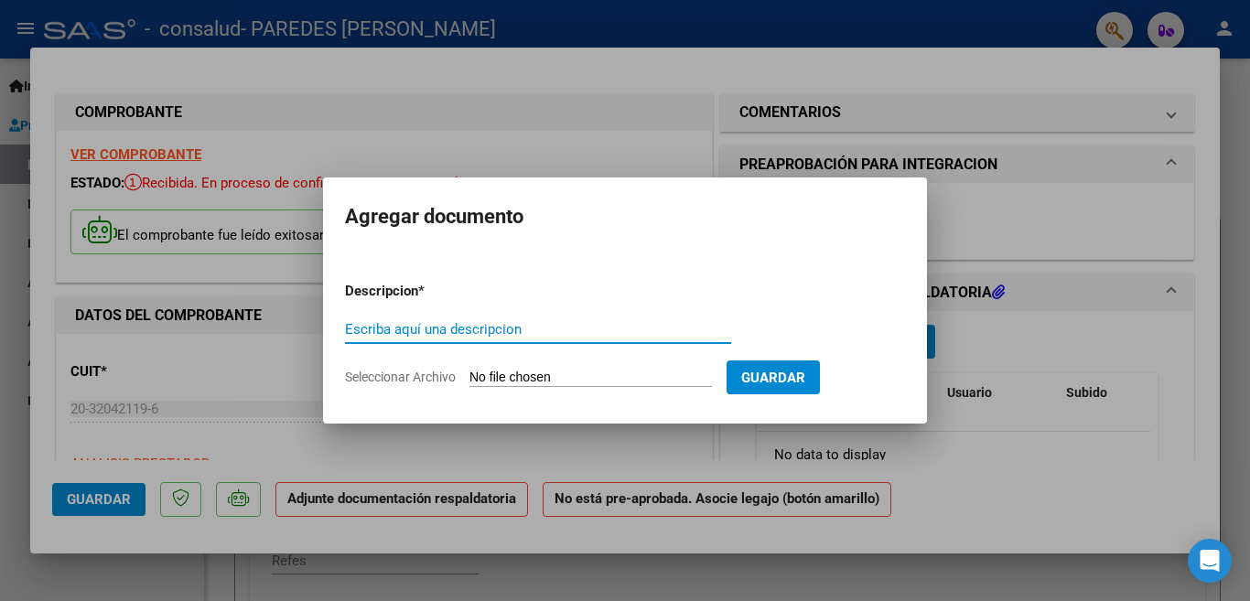
click at [381, 329] on input "Escriba aquí una descripcion" at bounding box center [538, 329] width 386 height 16
click at [440, 329] on input "PLANILLA ASIATENCIA" at bounding box center [538, 329] width 386 height 16
click at [498, 327] on input "PLANILLA ASISTENCIA" at bounding box center [538, 329] width 386 height 16
type input "PLANILLA ASISTENCIA"
click at [411, 377] on span "Seleccionar Archivo" at bounding box center [400, 377] width 111 height 15
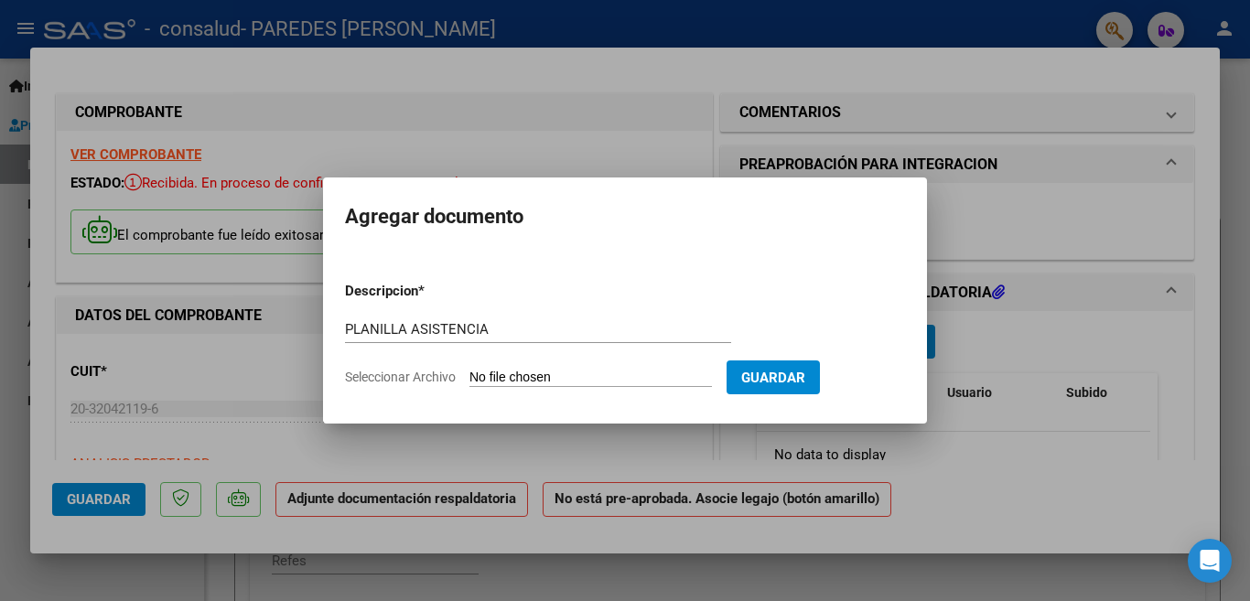
click at [469, 377] on input "Seleccionar Archivo" at bounding box center [590, 378] width 242 height 17
type input "C:\fakepath\PLANILLA DE ASISTENCIA.pdf"
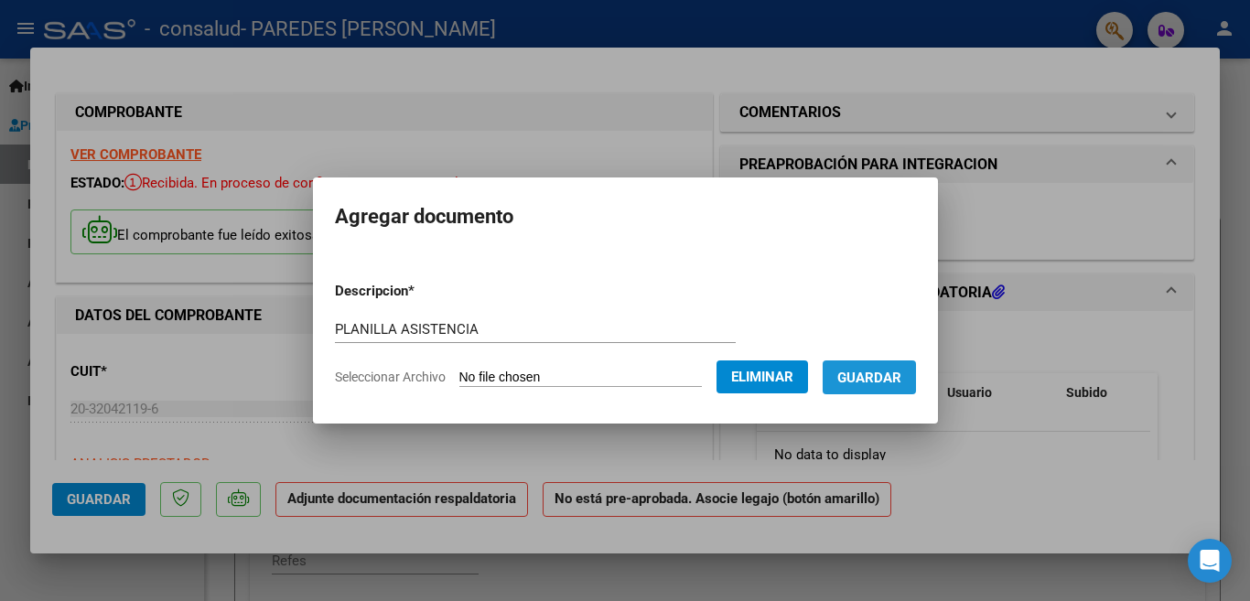
click at [875, 378] on span "Guardar" at bounding box center [869, 378] width 64 height 16
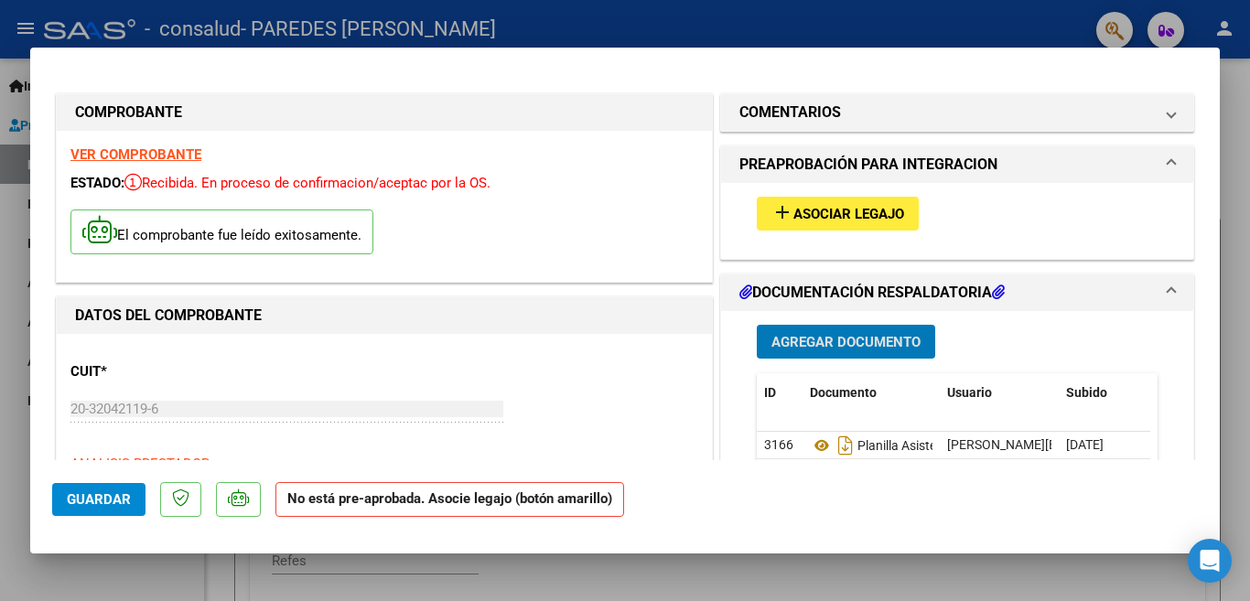
click at [847, 341] on span "Agregar Documento" at bounding box center [845, 342] width 149 height 16
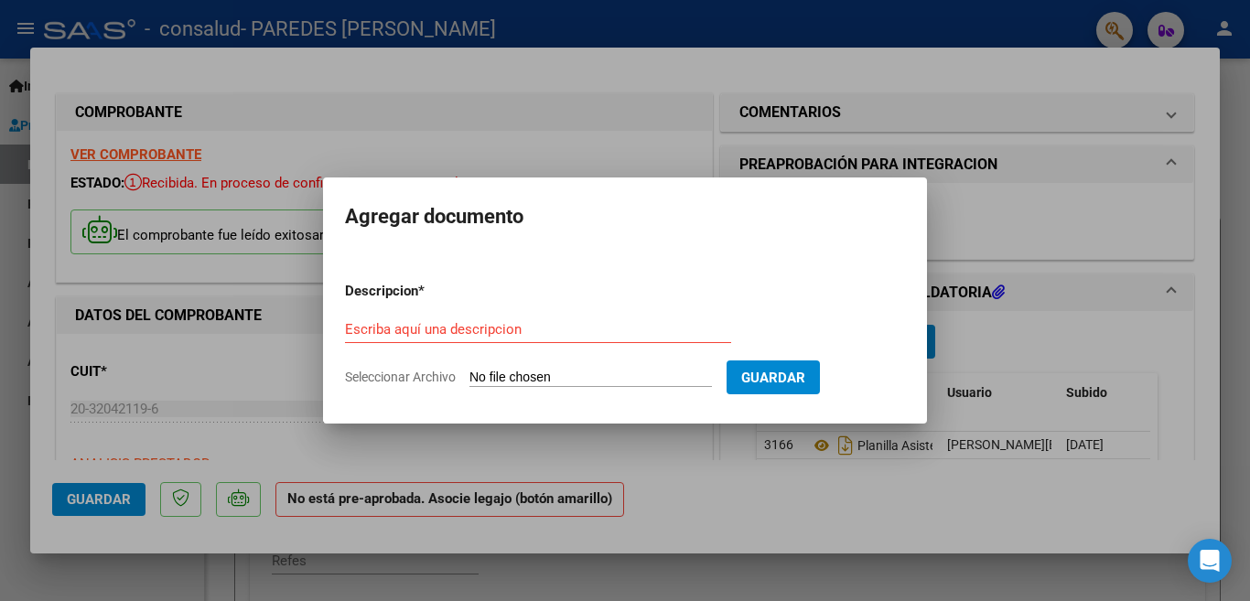
click at [961, 345] on div at bounding box center [625, 300] width 1250 height 601
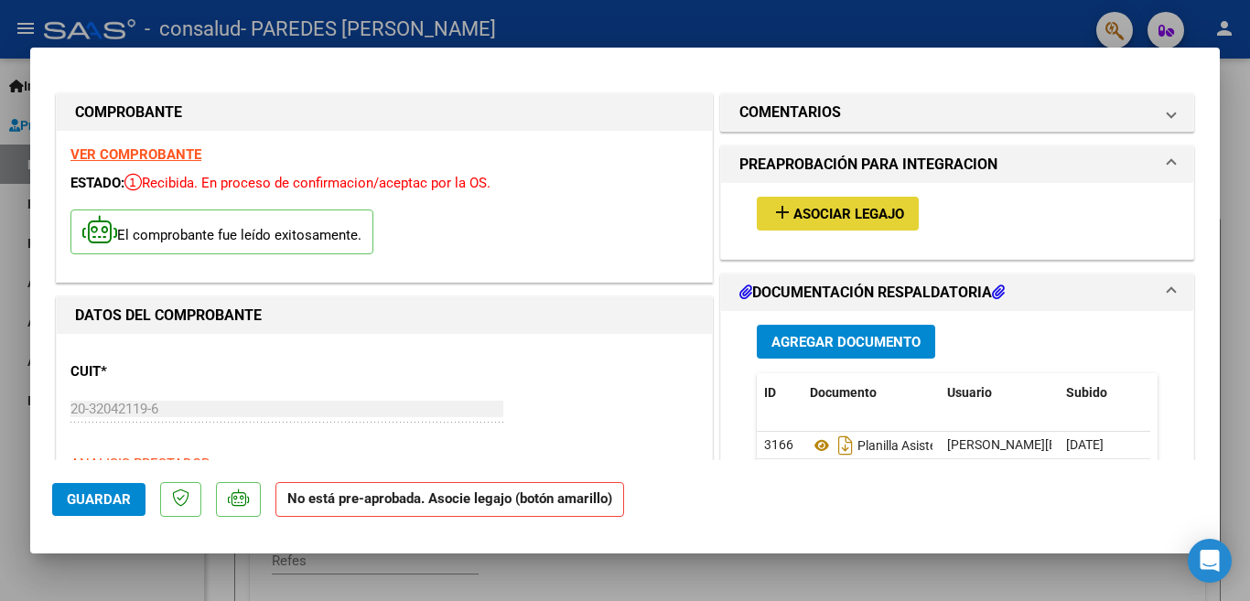
click at [828, 212] on span "Asociar Legajo" at bounding box center [848, 214] width 111 height 16
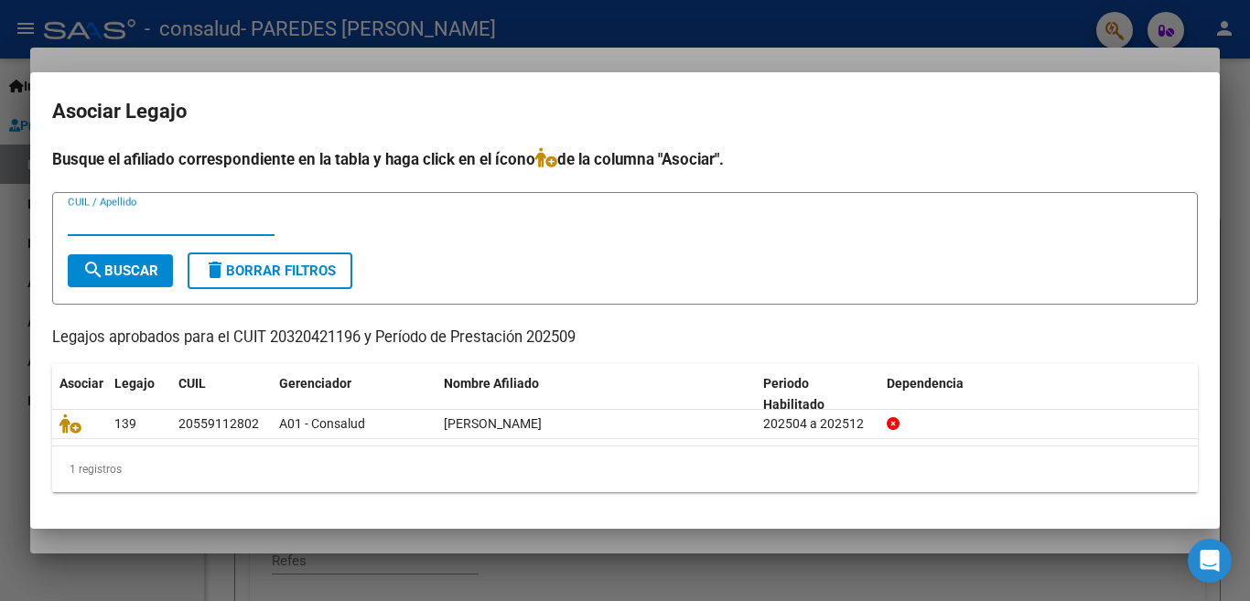
click at [115, 229] on input "CUIL / Apellido" at bounding box center [171, 221] width 207 height 16
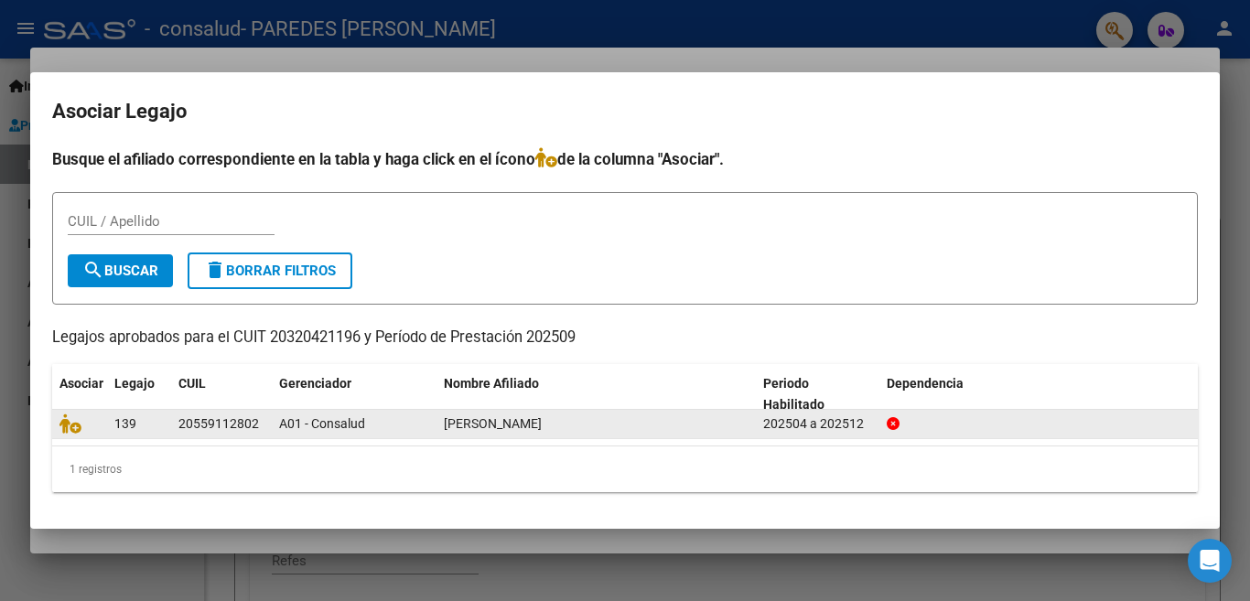
click at [159, 424] on div "139" at bounding box center [138, 423] width 49 height 21
click at [74, 424] on icon at bounding box center [70, 423] width 22 height 20
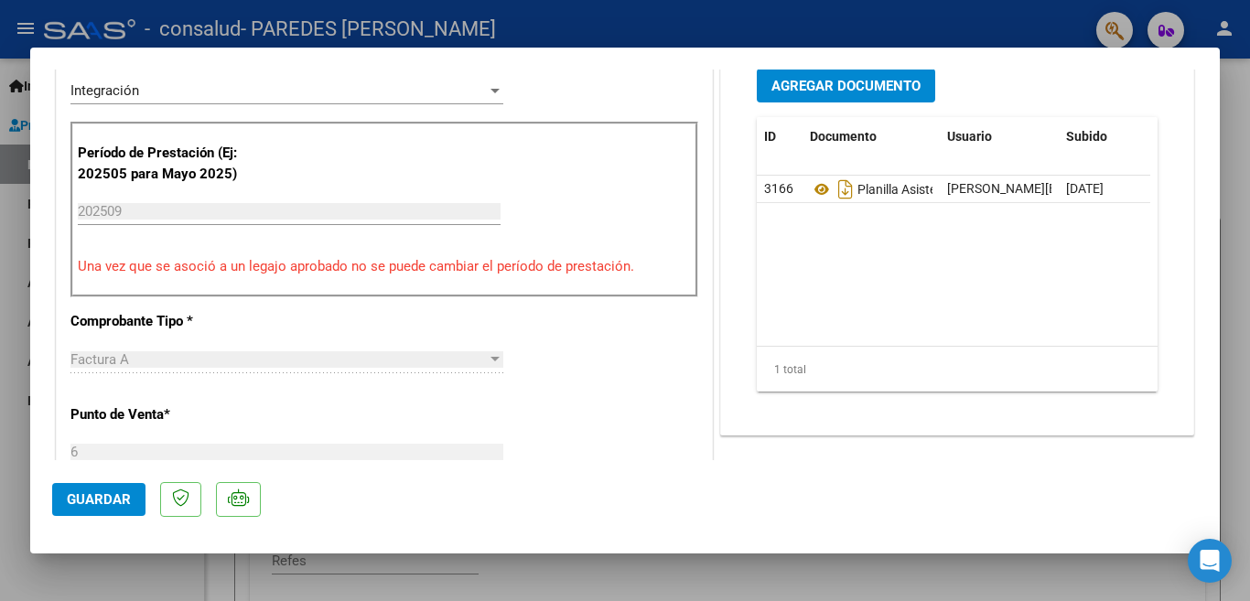
scroll to position [703, 0]
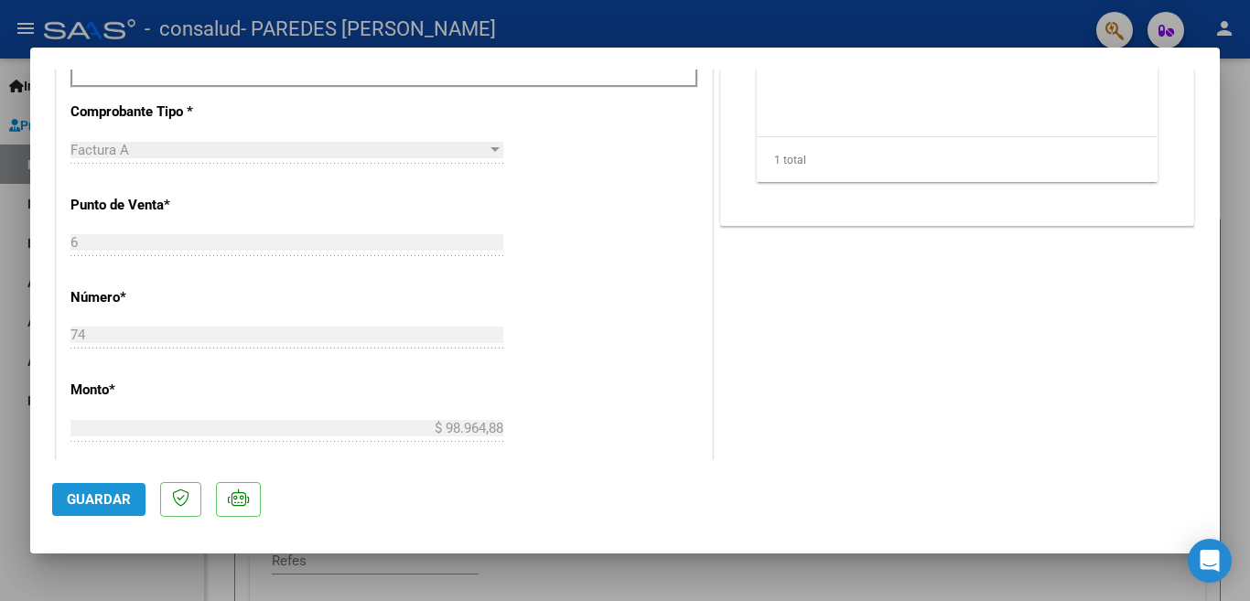
click at [80, 506] on span "Guardar" at bounding box center [99, 499] width 64 height 16
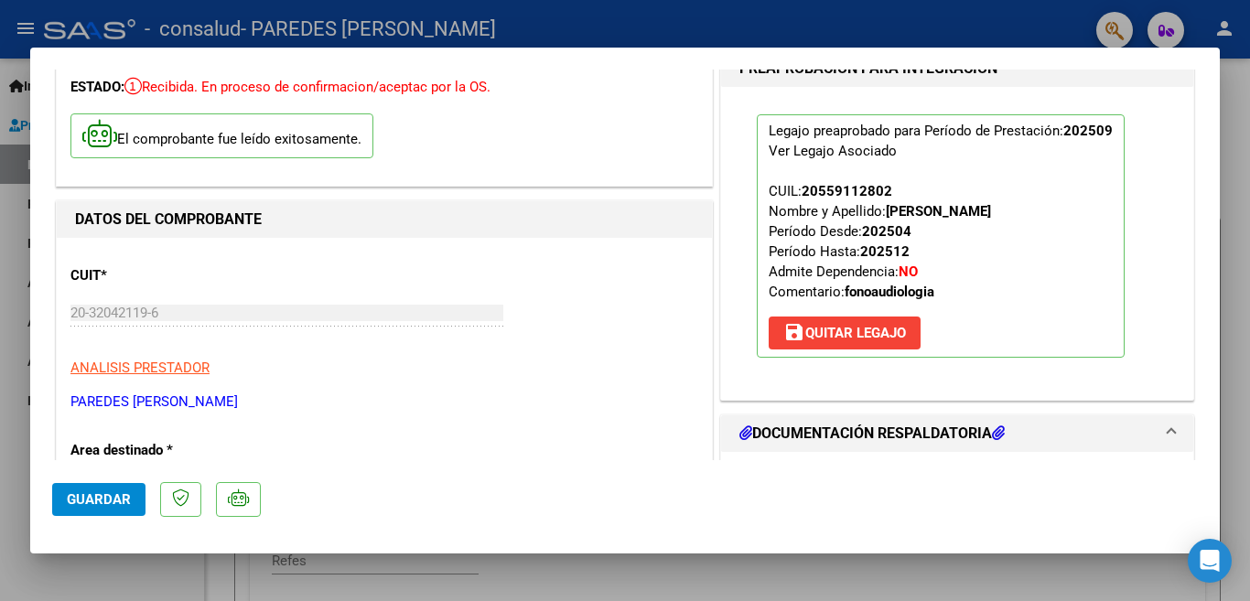
scroll to position [0, 0]
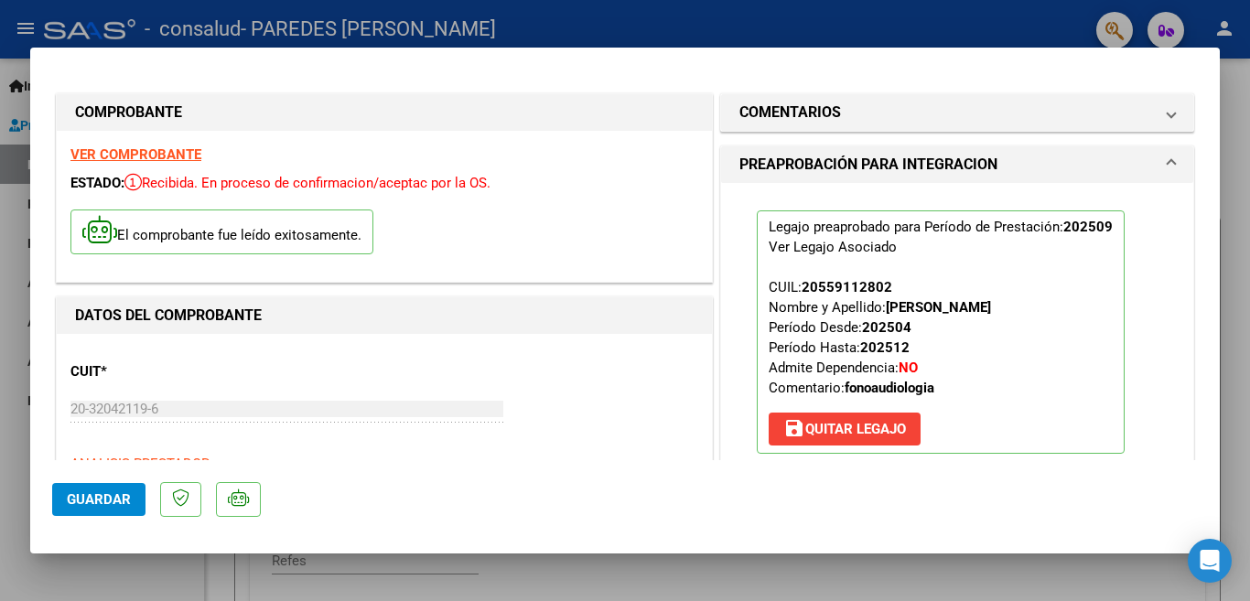
click at [27, 27] on div at bounding box center [625, 300] width 1250 height 601
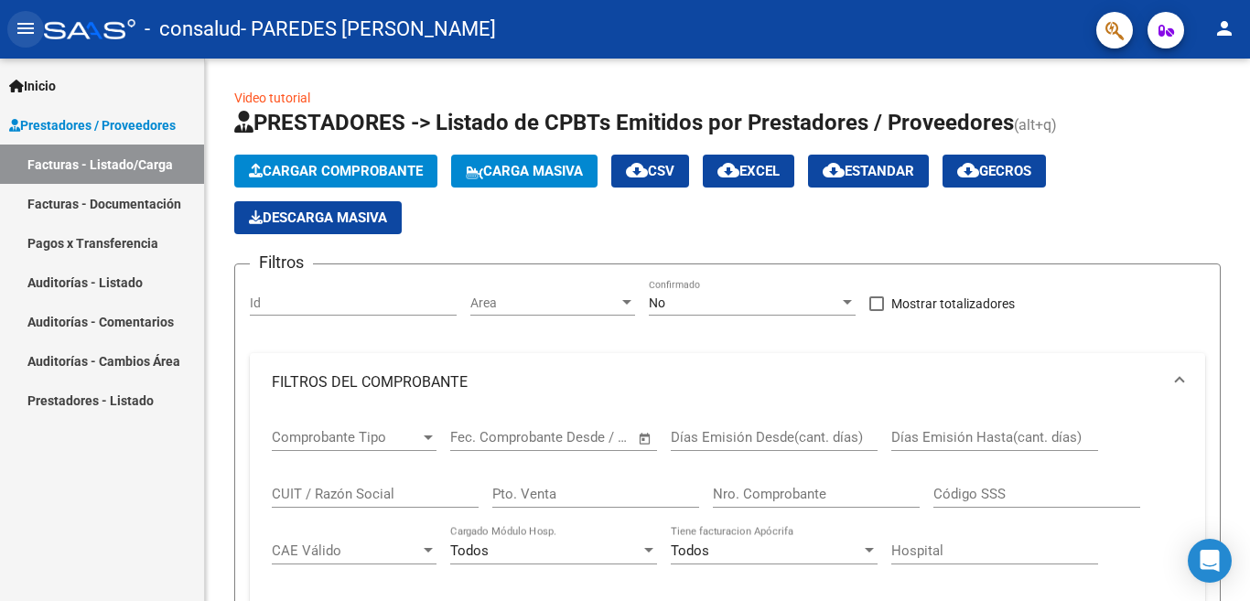
click at [27, 27] on mat-icon "menu" at bounding box center [26, 28] width 22 height 22
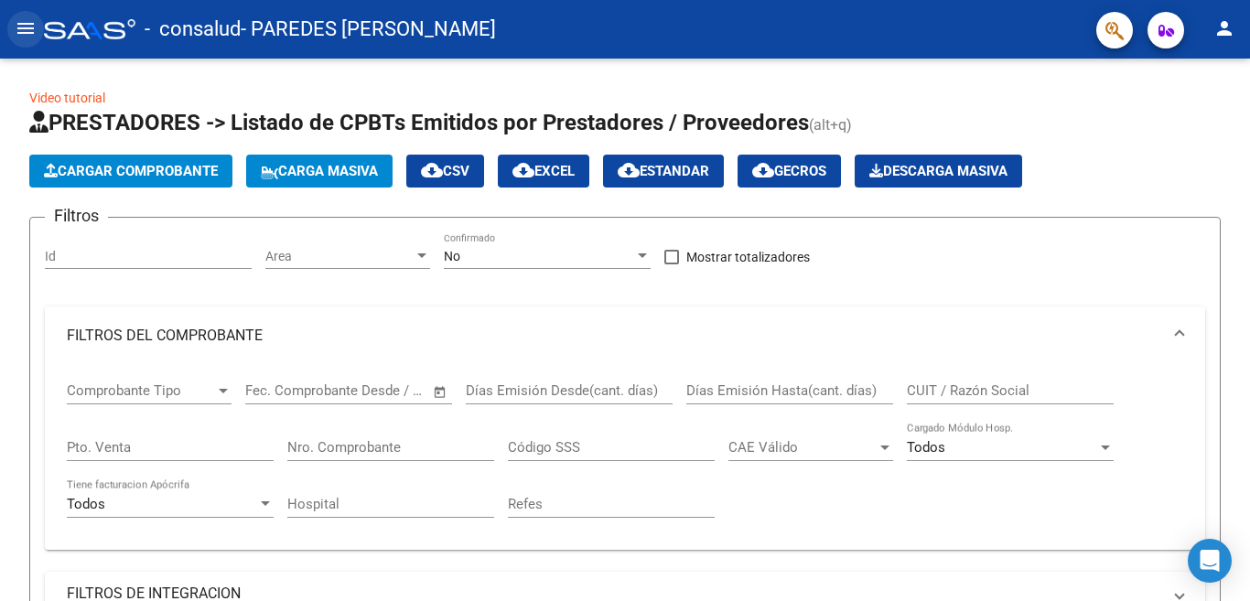
click at [27, 27] on mat-icon "menu" at bounding box center [26, 28] width 22 height 22
